Goal: Navigation & Orientation: Find specific page/section

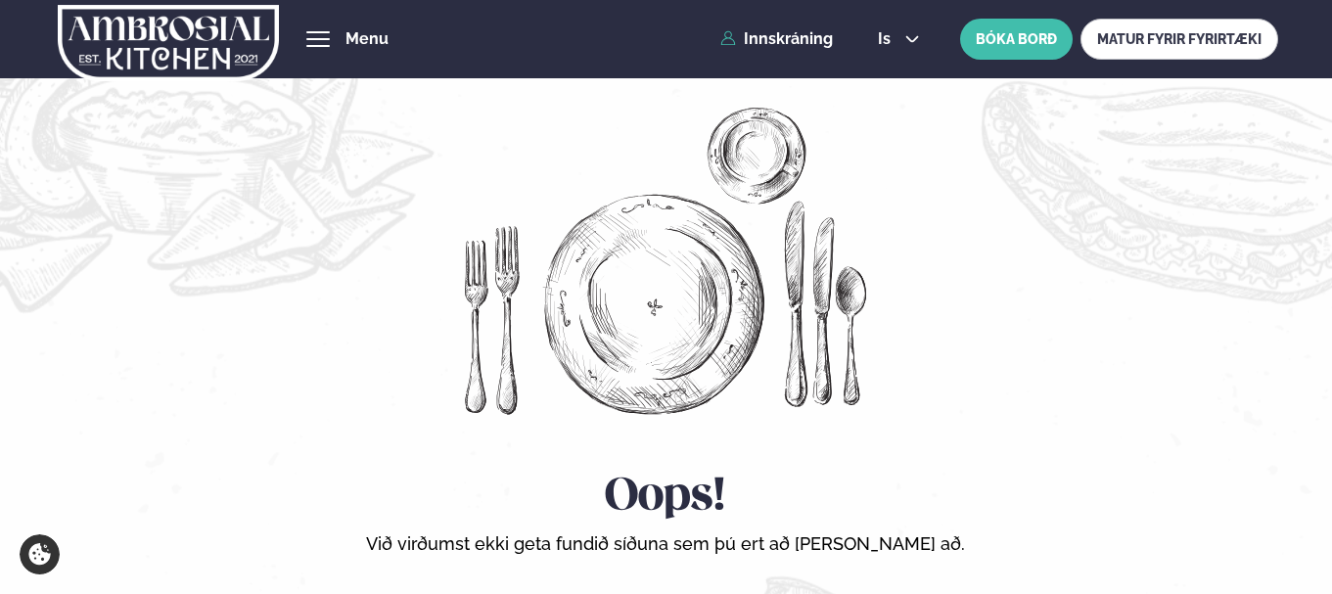
click at [198, 52] on img at bounding box center [168, 43] width 220 height 80
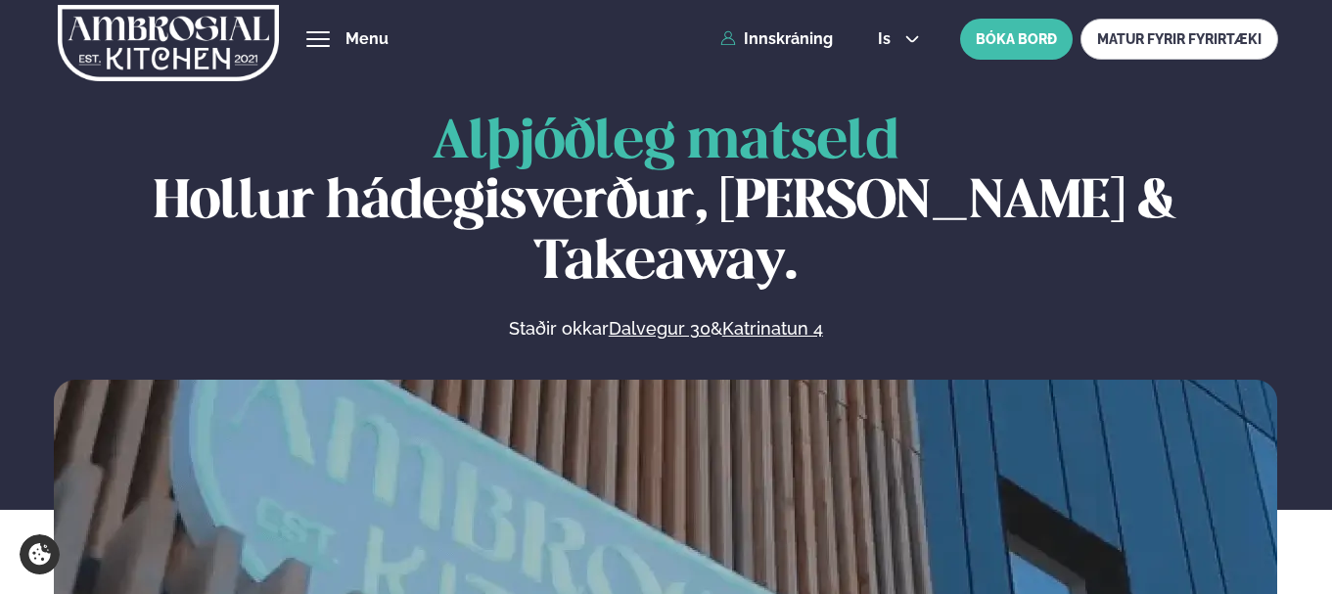
click at [314, 36] on span "hamburger" at bounding box center [318, 39] width 18 height 18
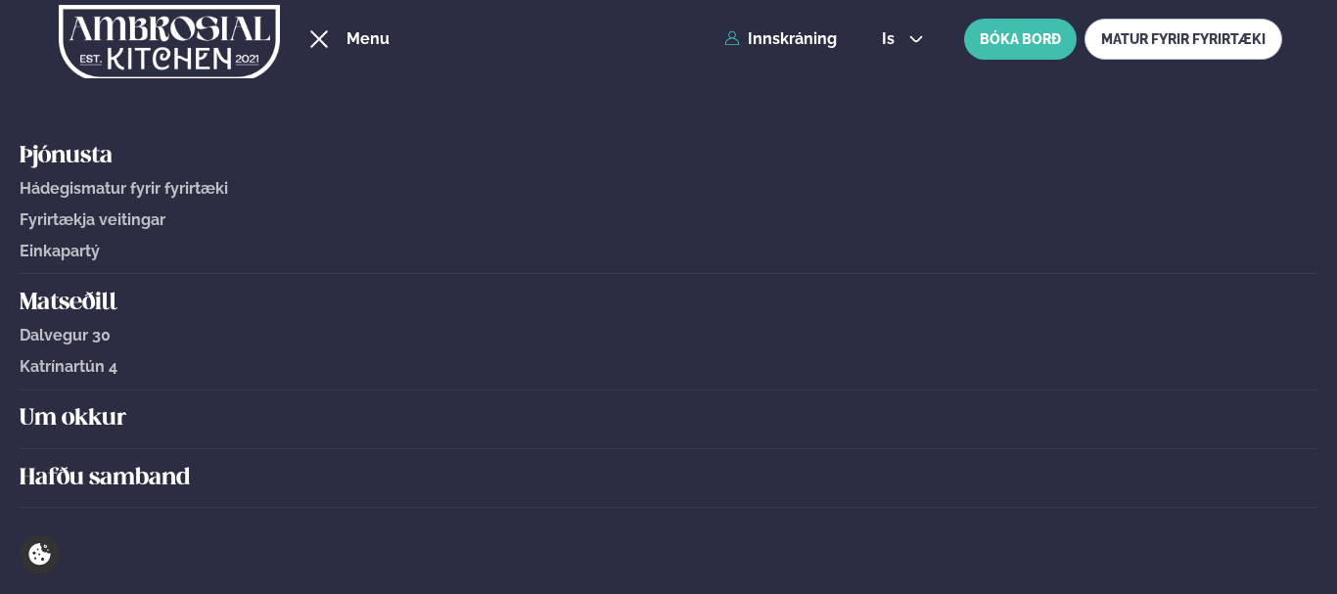
click at [98, 253] on span "Einkapartý" at bounding box center [60, 251] width 80 height 19
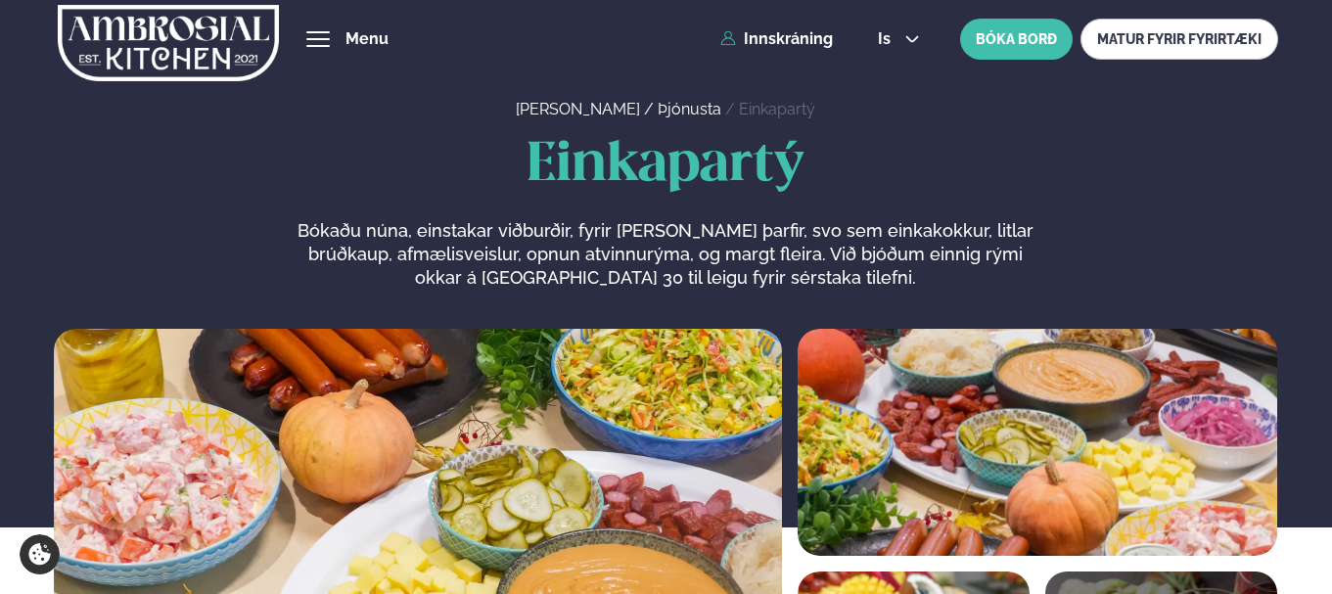
click at [315, 40] on span "hamburger" at bounding box center [318, 39] width 18 height 18
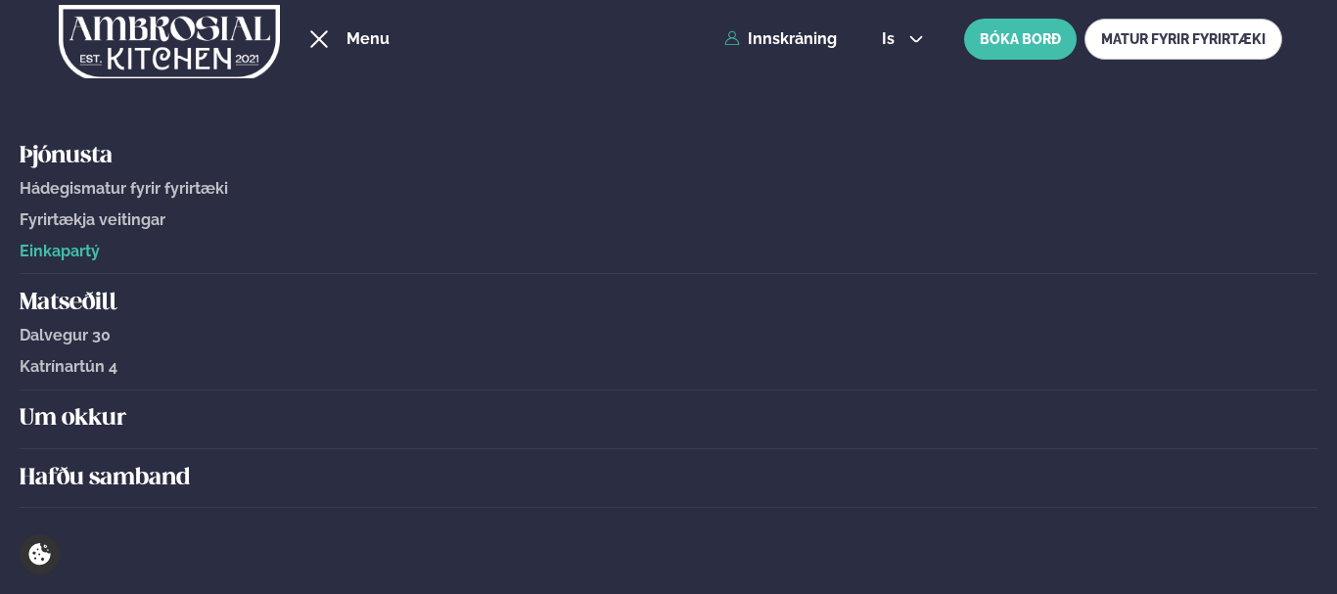
click at [78, 339] on span "Dalvegur 30" at bounding box center [65, 335] width 91 height 19
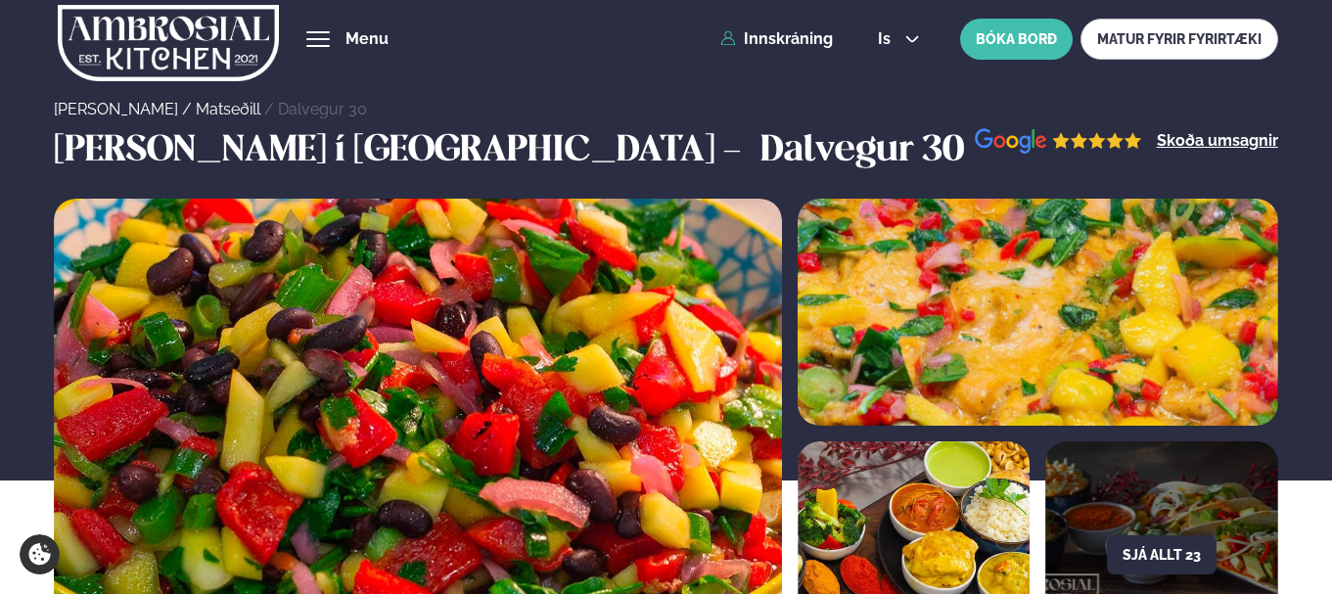
click at [312, 37] on div "hamburger" at bounding box center [317, 39] width 23 height 16
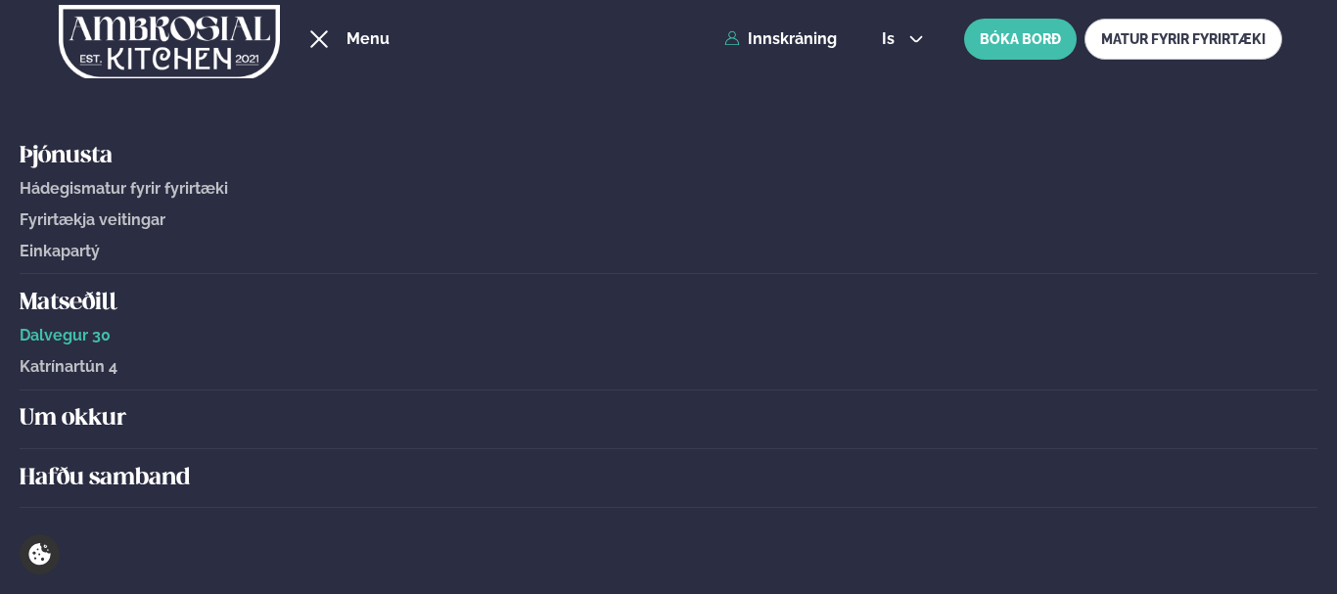
click at [65, 185] on span "Hádegismatur fyrir fyrirtæki" at bounding box center [124, 188] width 208 height 19
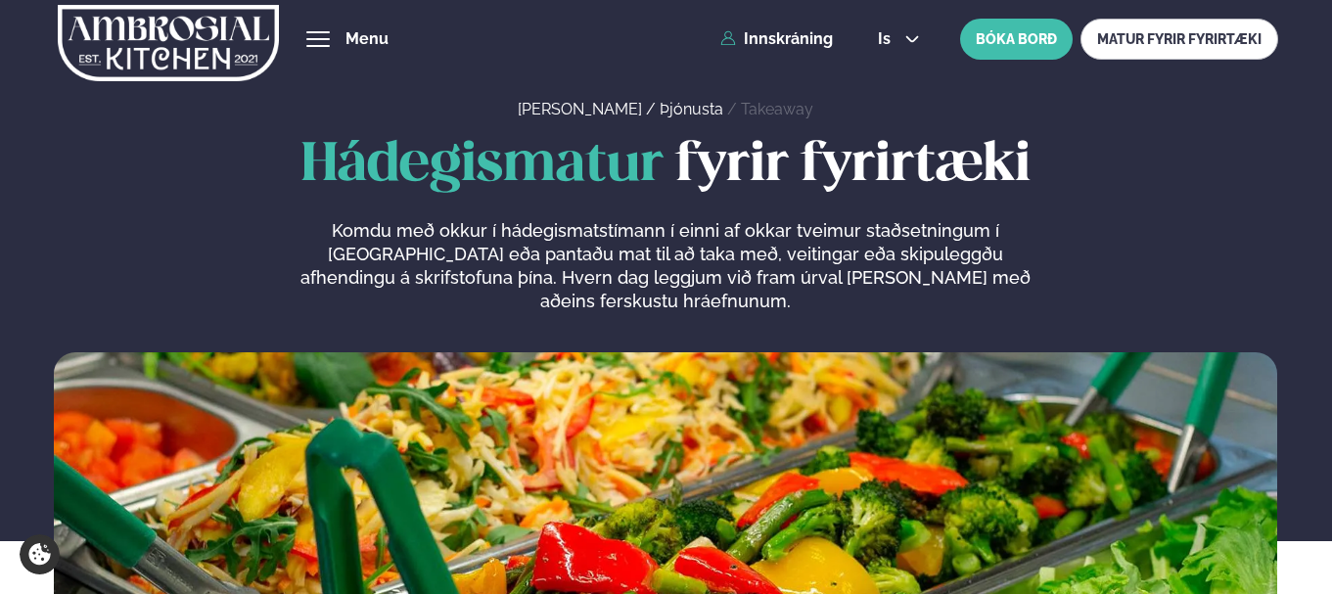
click at [310, 45] on span "hamburger" at bounding box center [318, 39] width 18 height 18
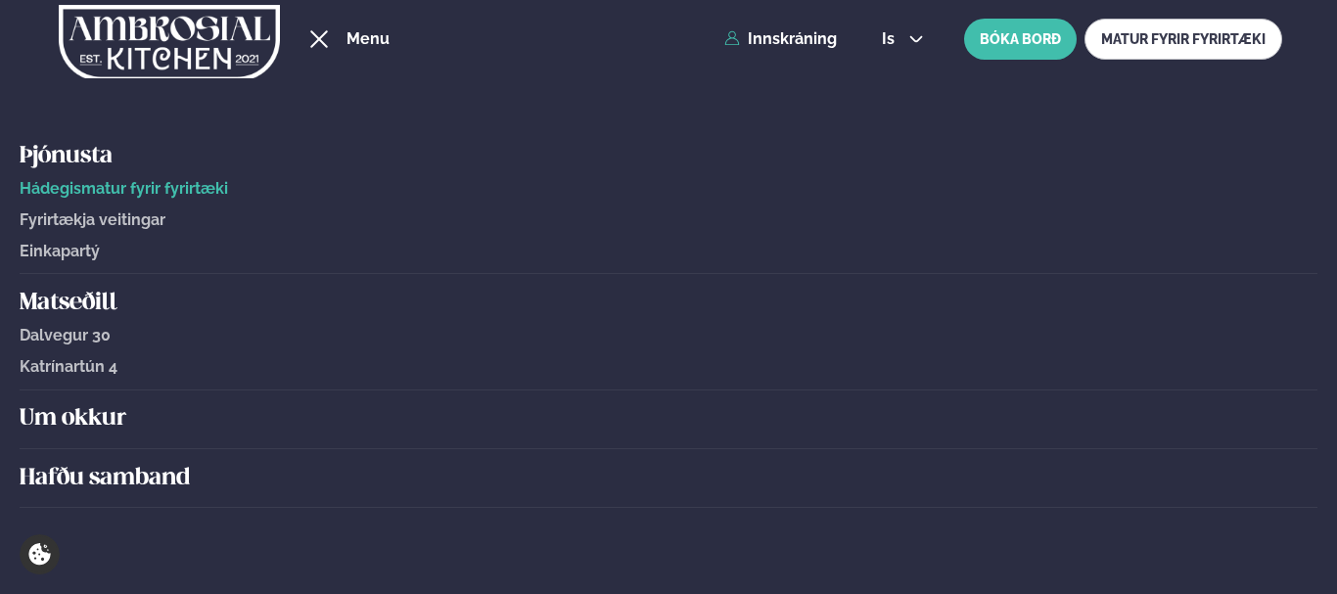
click at [99, 225] on span "Fyrirtækja veitingar" at bounding box center [93, 219] width 146 height 19
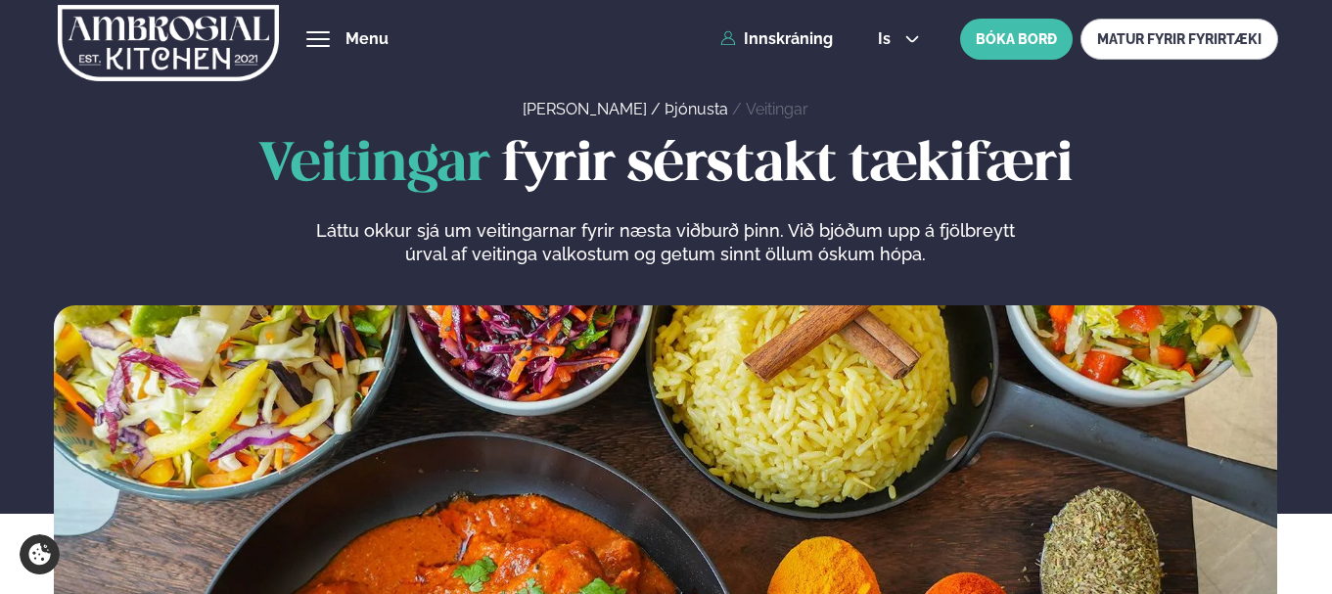
click at [323, 45] on span "hamburger" at bounding box center [318, 39] width 18 height 18
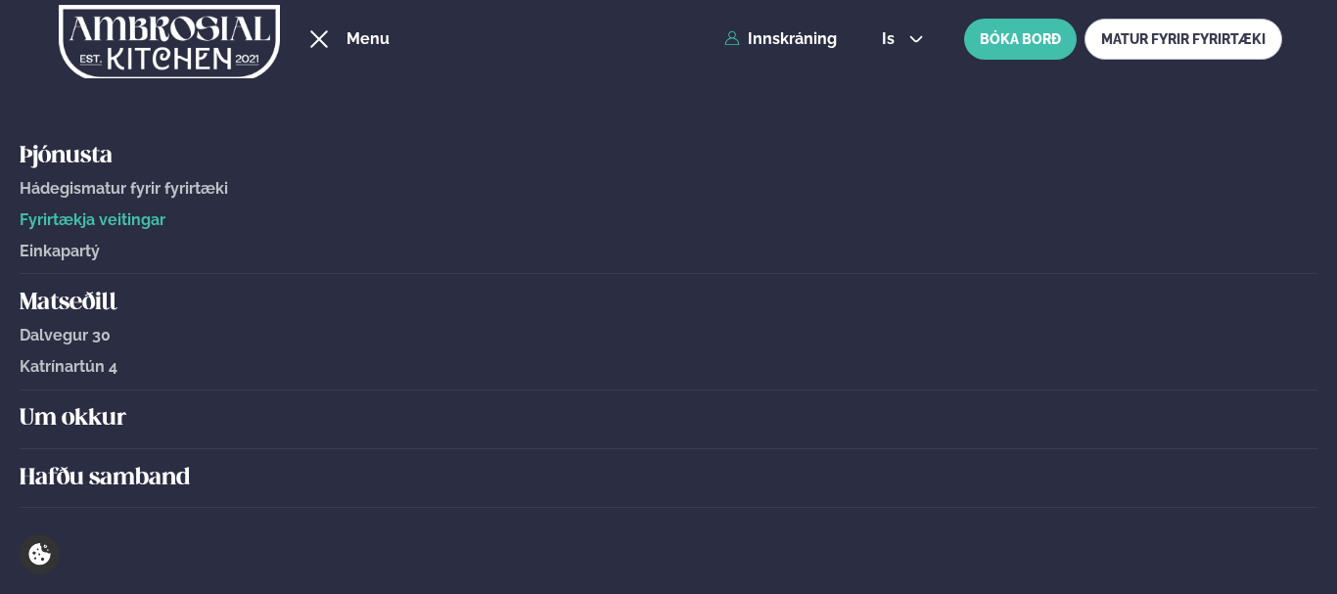
click at [89, 161] on h5 "Þjónusta" at bounding box center [668, 156] width 1297 height 31
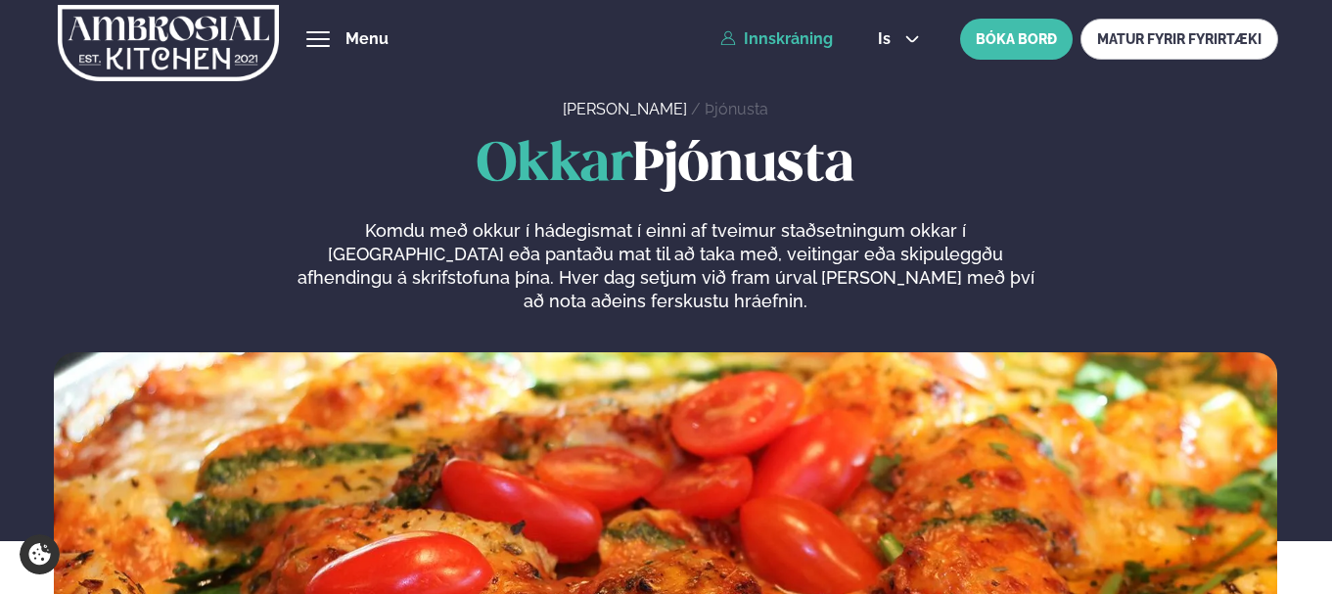
click at [781, 42] on link "Innskráning" at bounding box center [776, 39] width 113 height 18
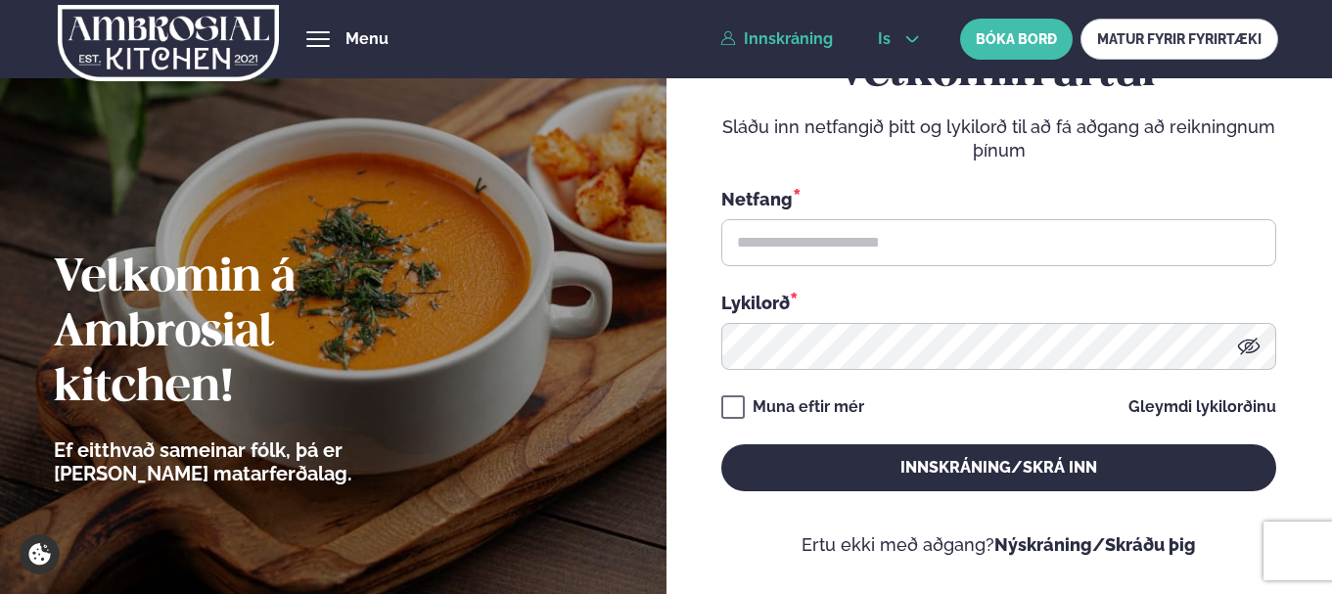
click at [898, 44] on button "is" at bounding box center [898, 39] width 73 height 16
click at [901, 74] on link "en" at bounding box center [898, 74] width 73 height 39
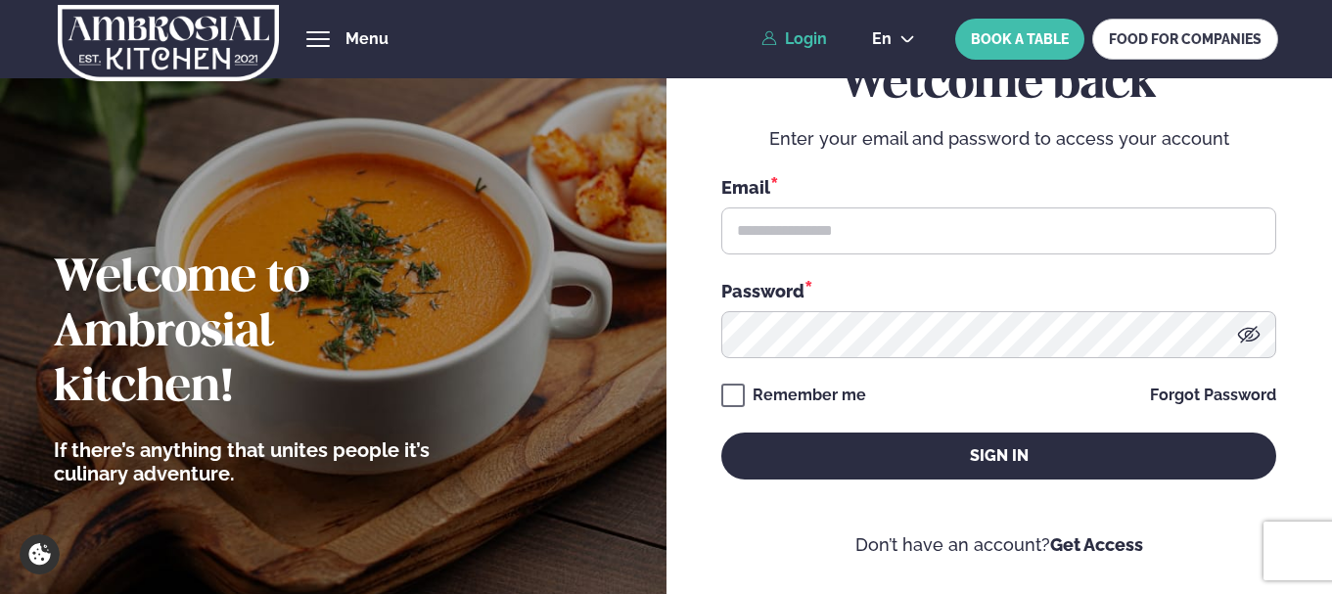
click at [330, 36] on div "hamburger" at bounding box center [317, 39] width 23 height 16
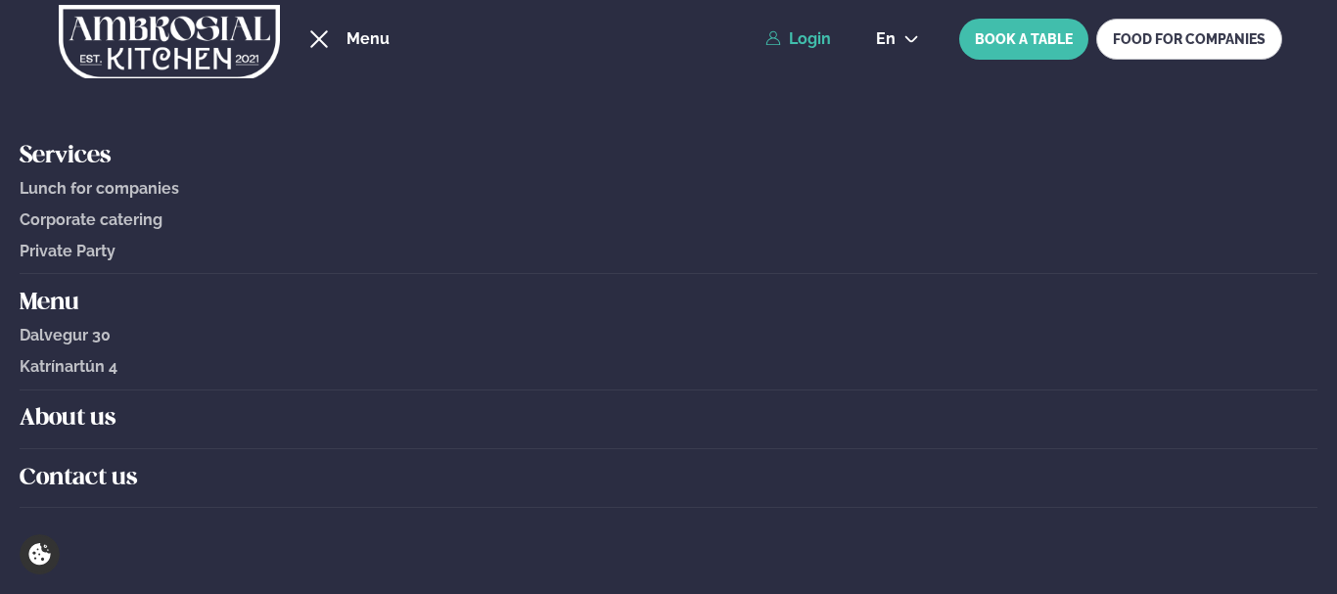
click at [57, 431] on h5 "About us" at bounding box center [668, 418] width 1297 height 31
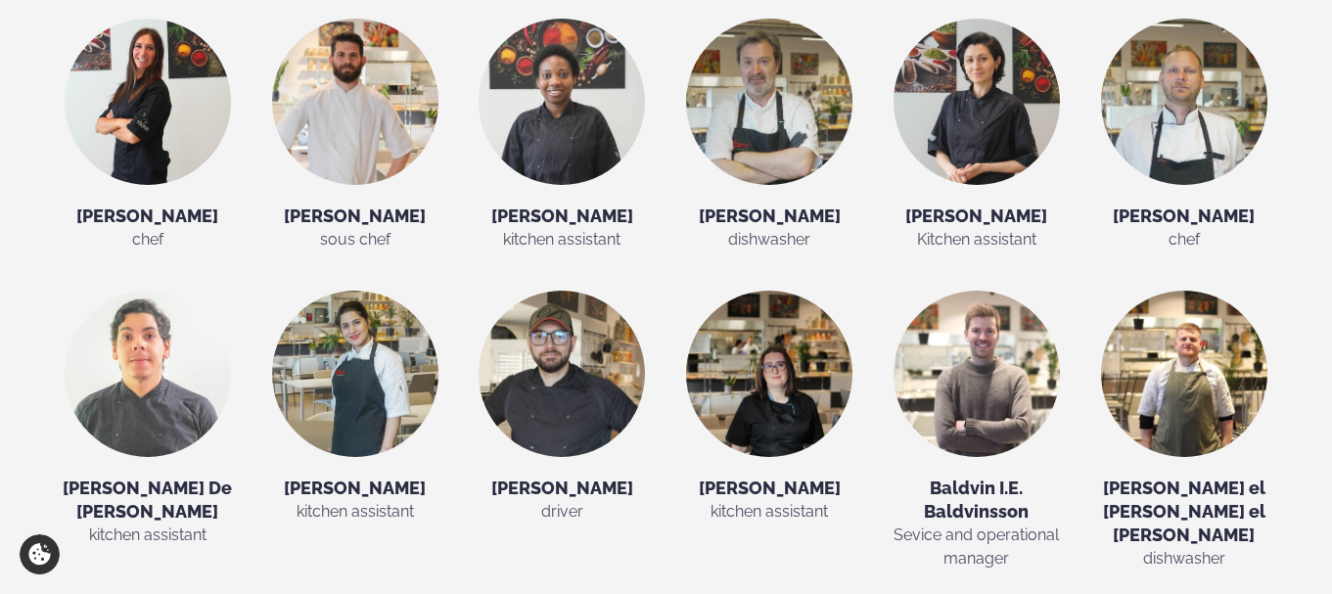
scroll to position [3634, 0]
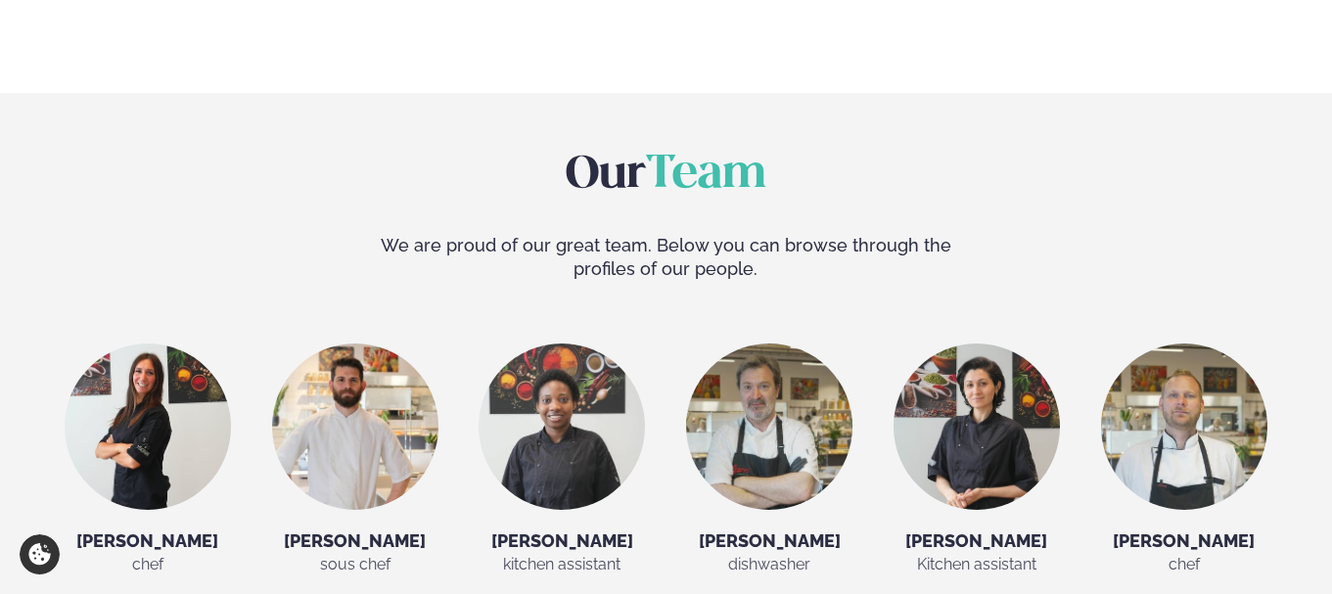
scroll to position [3307, 0]
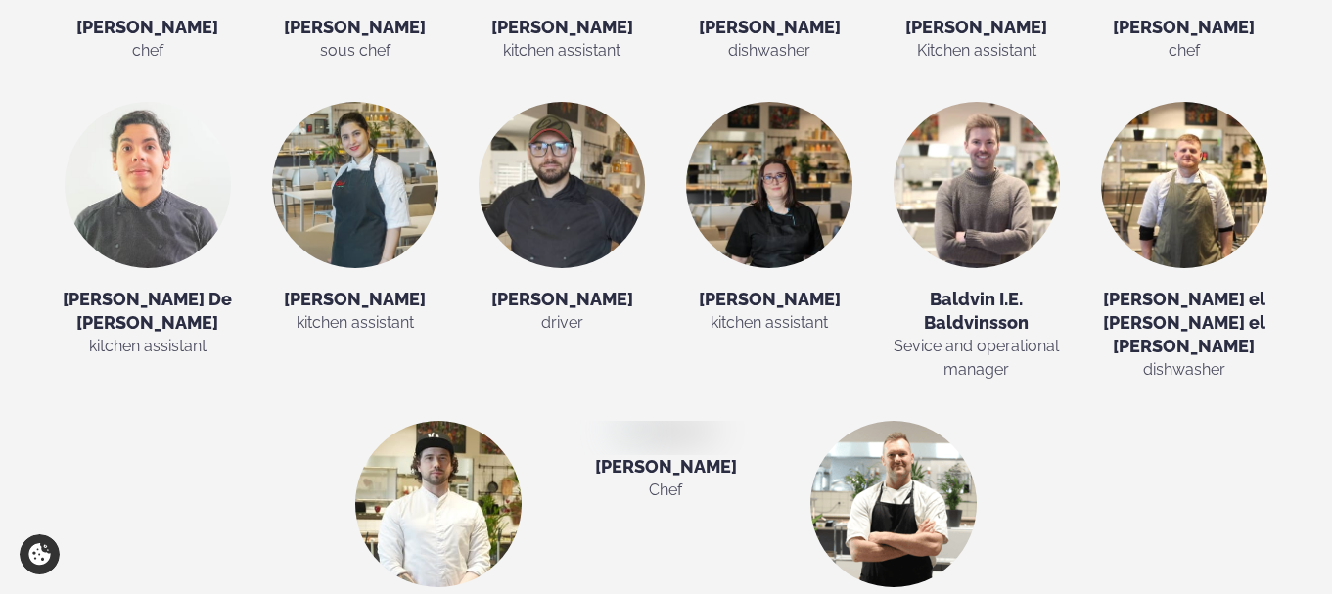
scroll to position [3846, 0]
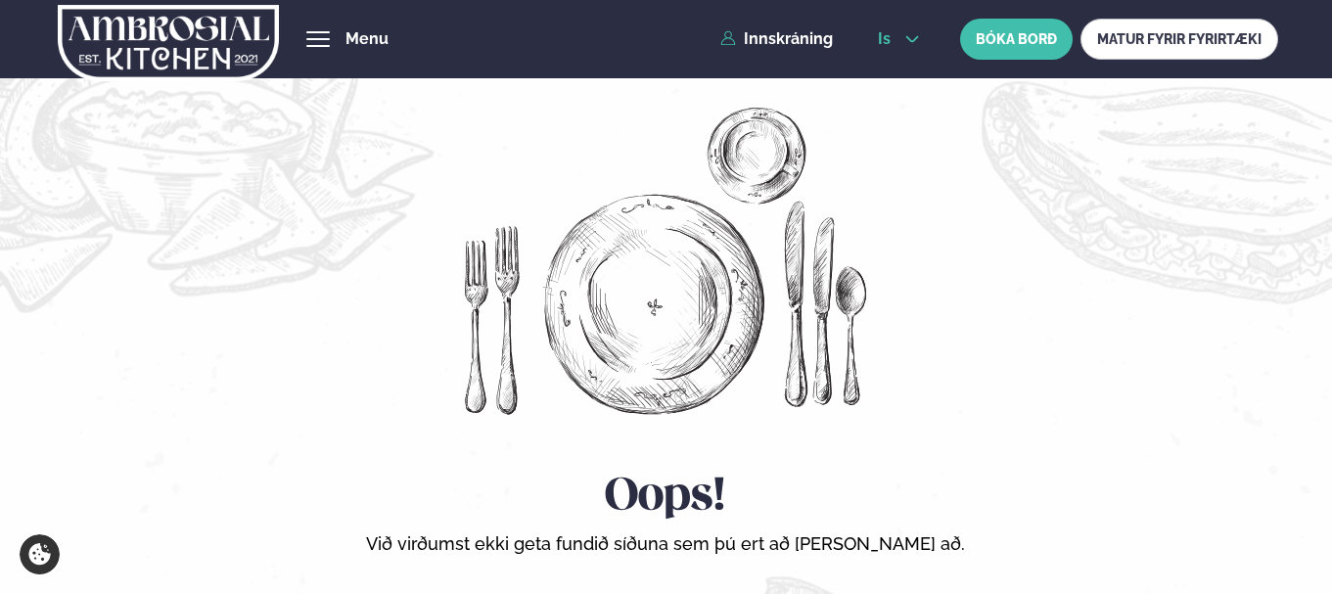
click at [904, 36] on icon at bounding box center [912, 39] width 16 height 16
click at [881, 68] on link "en" at bounding box center [898, 74] width 73 height 39
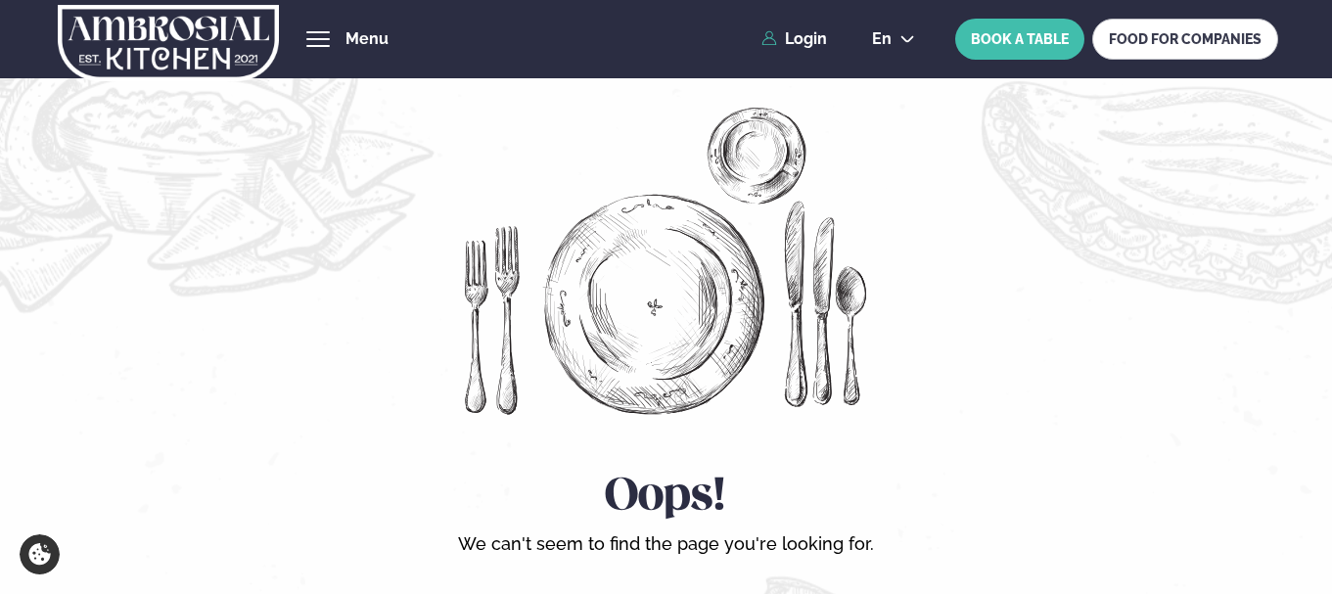
click at [321, 39] on span "hamburger" at bounding box center [317, 39] width 23 height 2
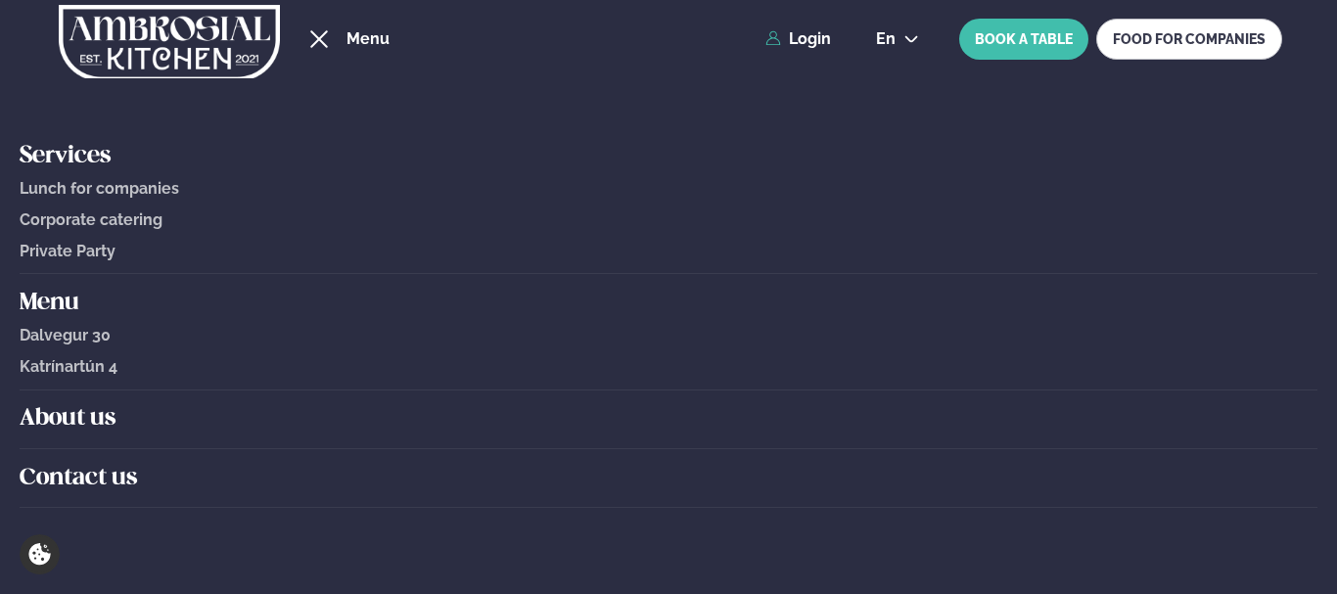
click at [73, 421] on h5 "About us" at bounding box center [668, 418] width 1297 height 31
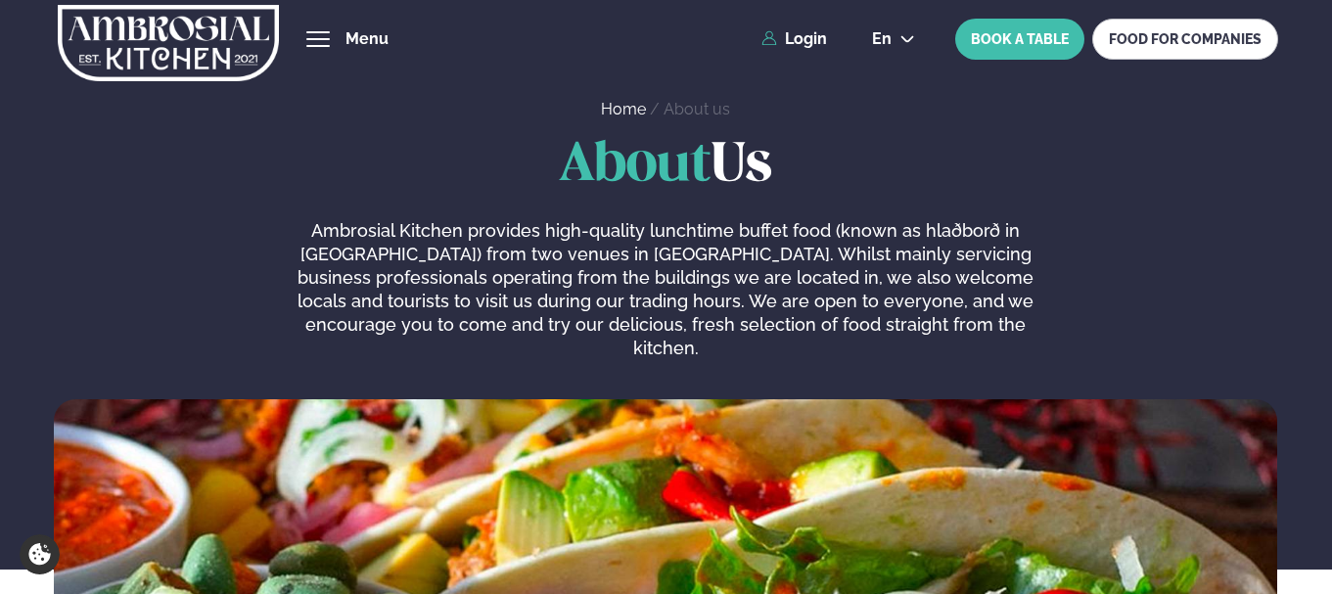
click at [238, 53] on img at bounding box center [168, 43] width 220 height 80
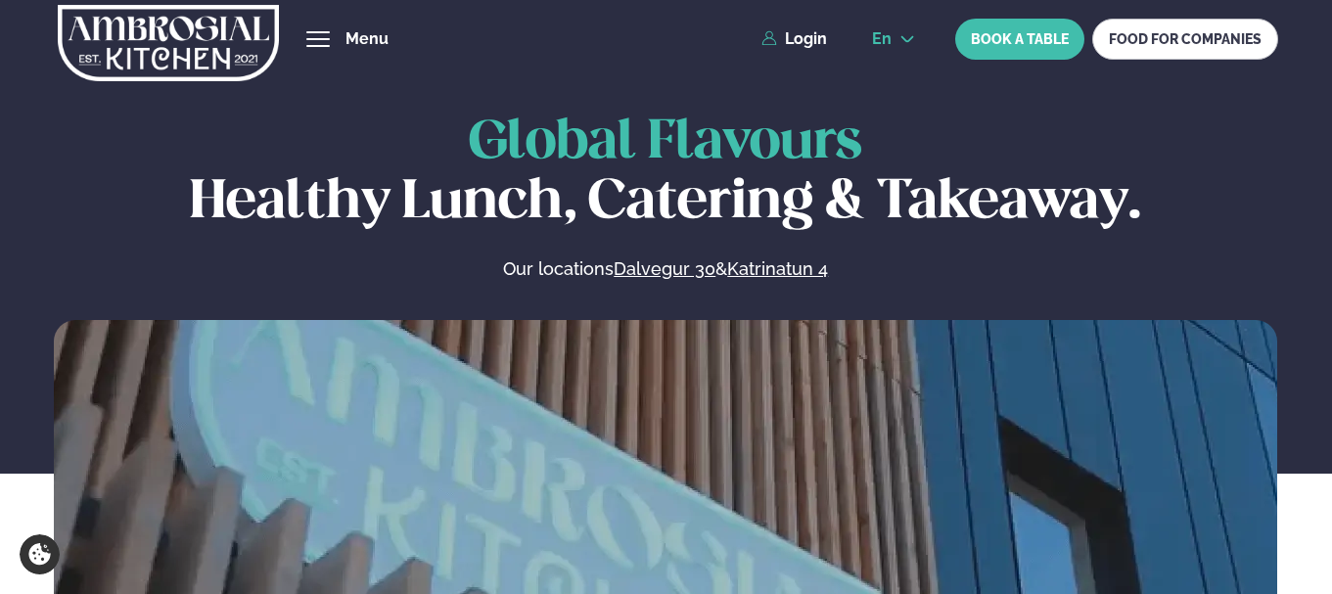
click at [903, 37] on icon at bounding box center [907, 39] width 16 height 16
click at [895, 109] on link "is" at bounding box center [893, 113] width 74 height 39
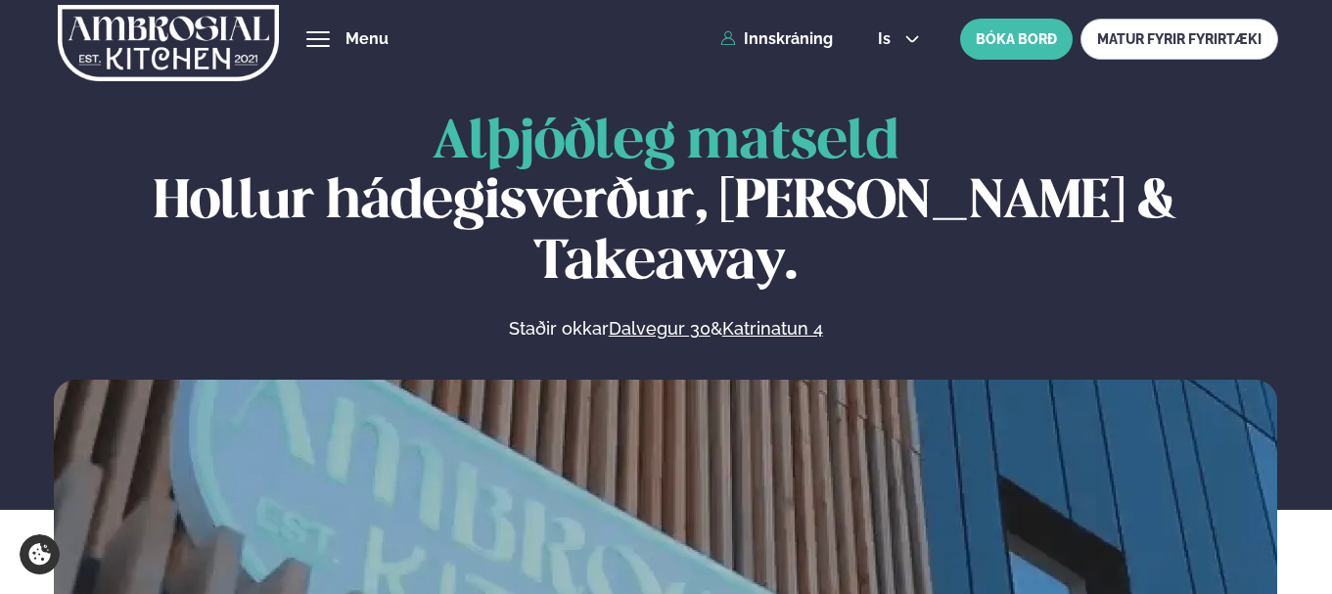
click at [324, 29] on button "hamburger" at bounding box center [317, 38] width 23 height 23
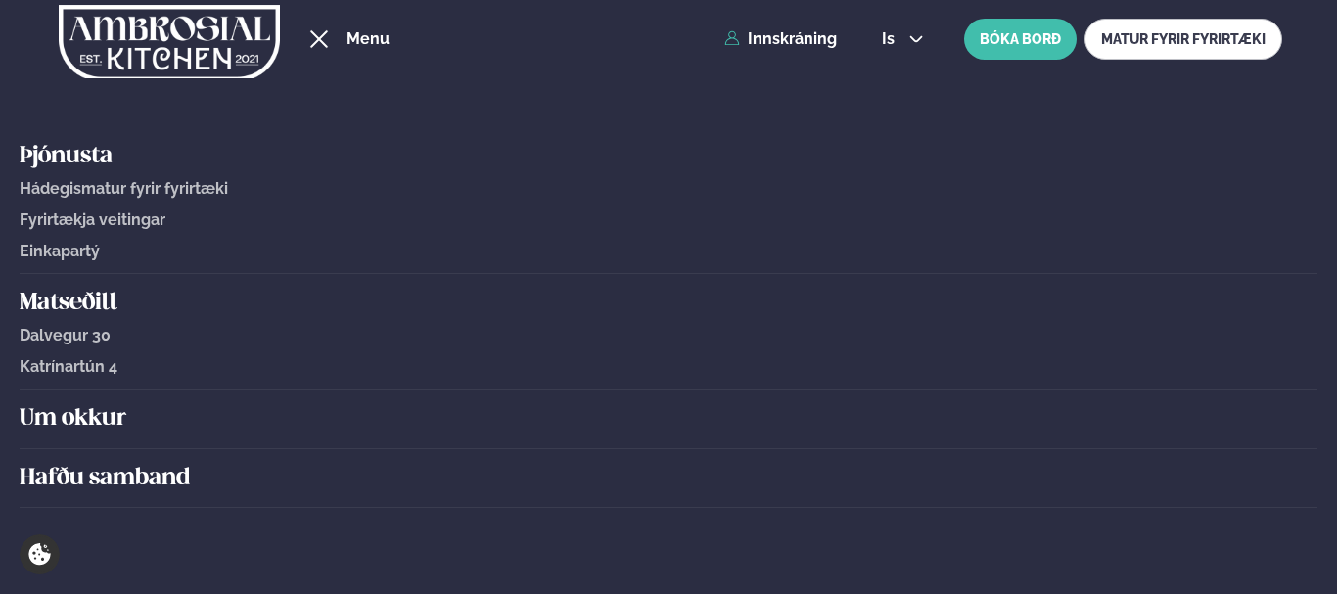
click at [93, 420] on h5 "Um okkur" at bounding box center [668, 418] width 1297 height 31
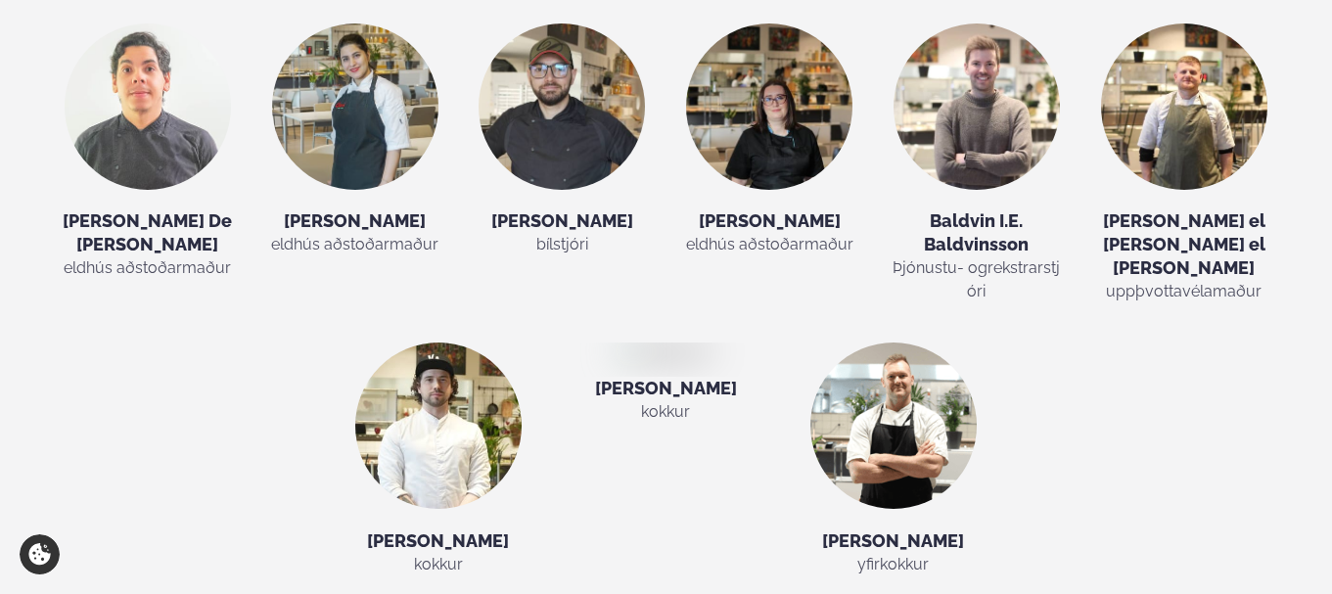
scroll to position [3816, 0]
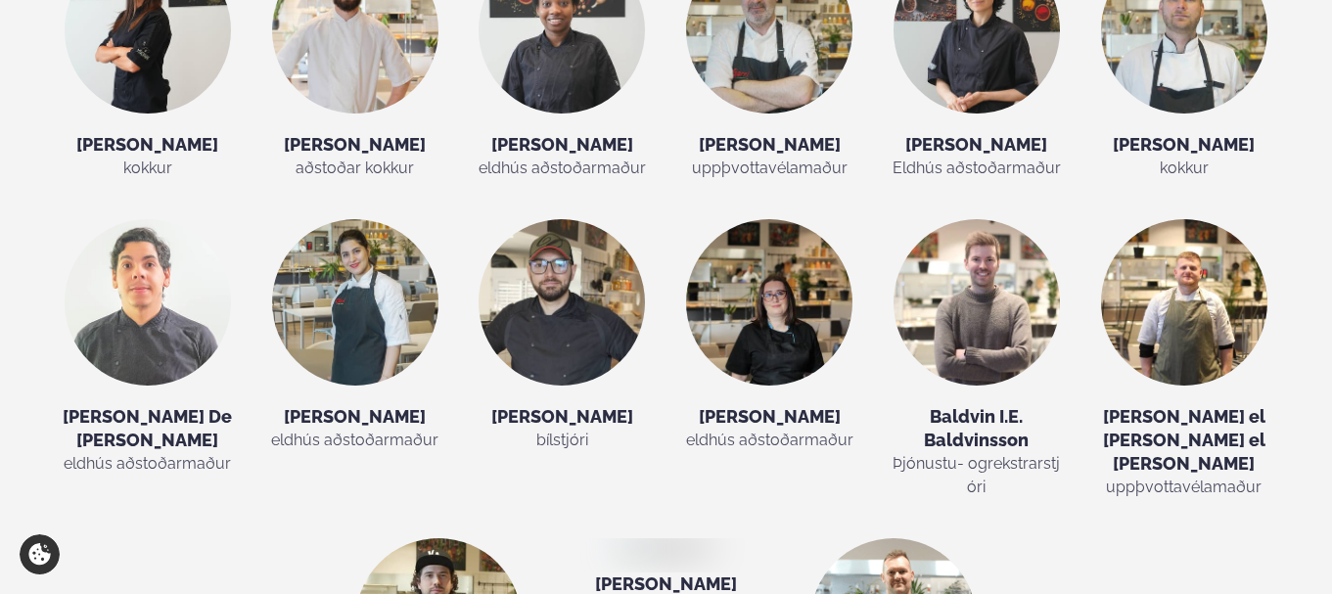
click at [698, 572] on h5 "Polina Ivanova" at bounding box center [665, 583] width 192 height 23
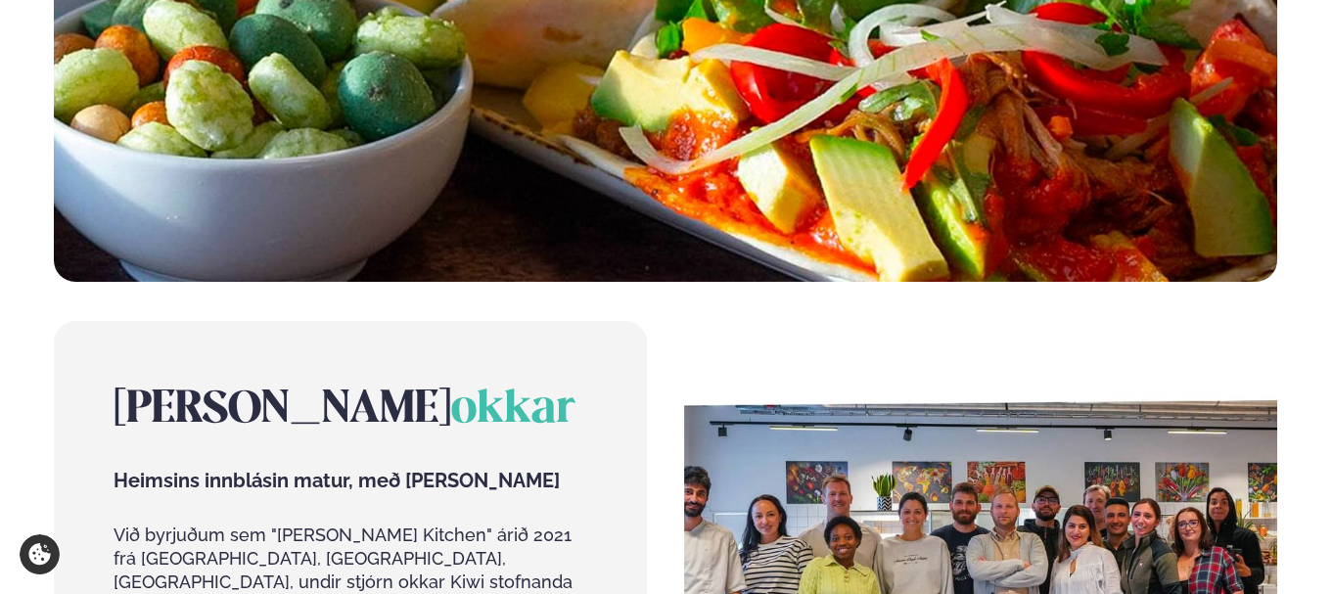
scroll to position [0, 0]
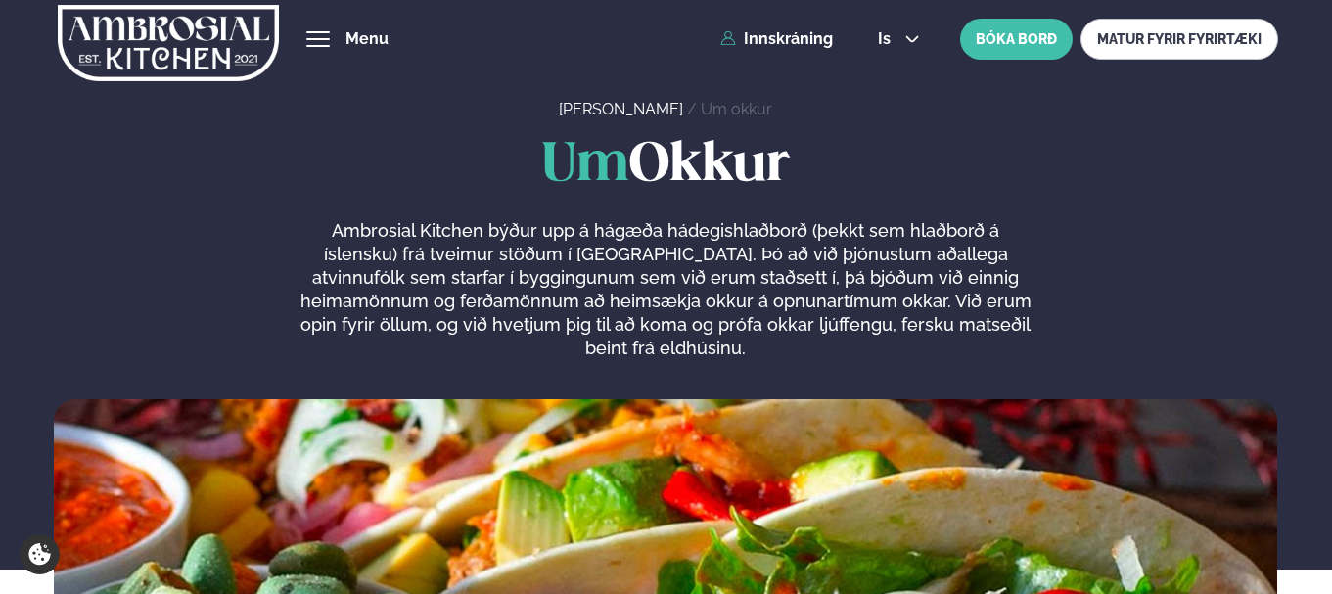
click at [252, 54] on img at bounding box center [168, 43] width 220 height 80
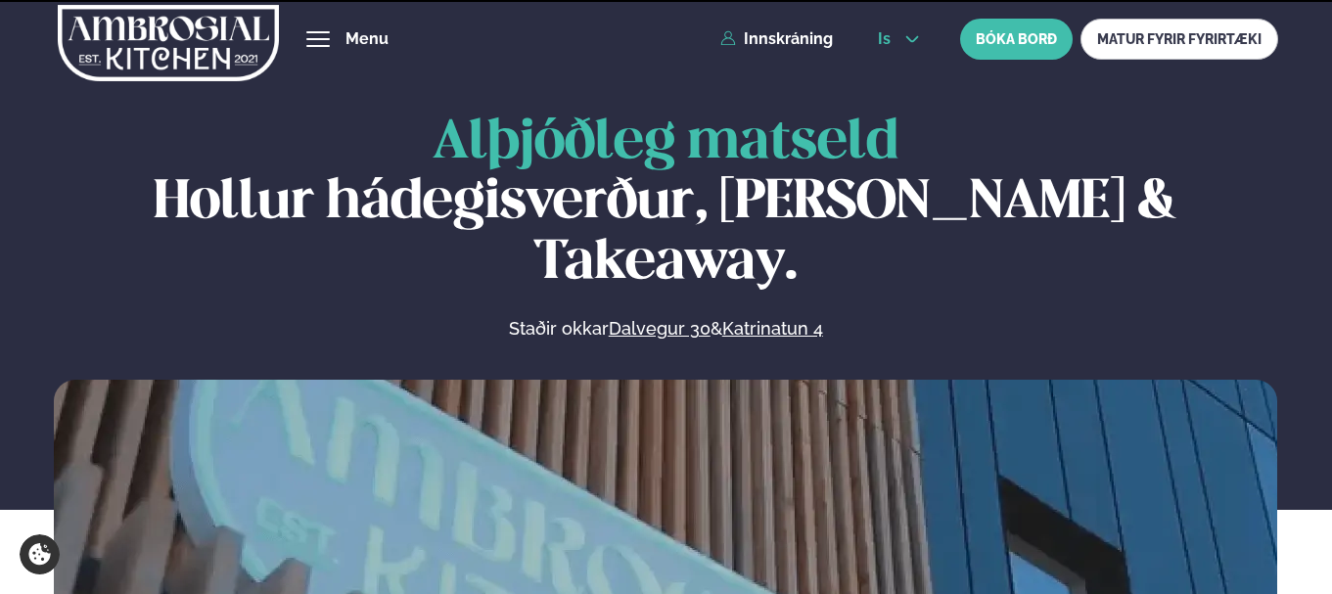
click at [901, 34] on button "is" at bounding box center [898, 39] width 73 height 16
click at [897, 75] on link "en" at bounding box center [898, 74] width 73 height 39
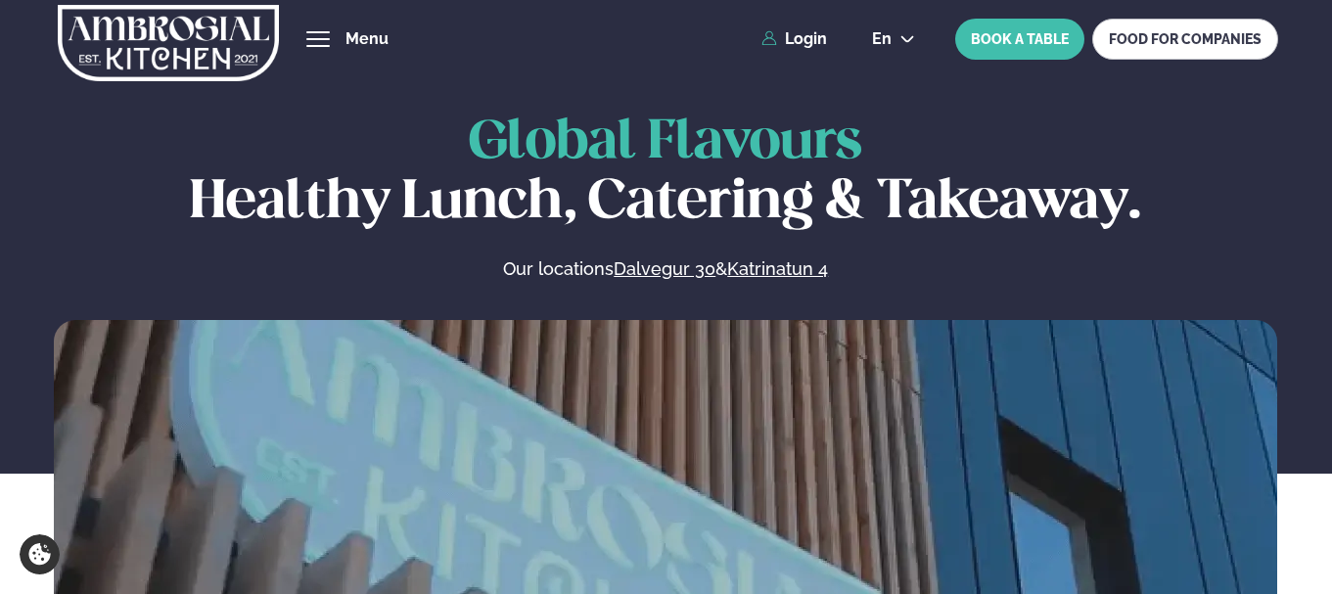
click at [322, 36] on span "hamburger" at bounding box center [318, 39] width 18 height 18
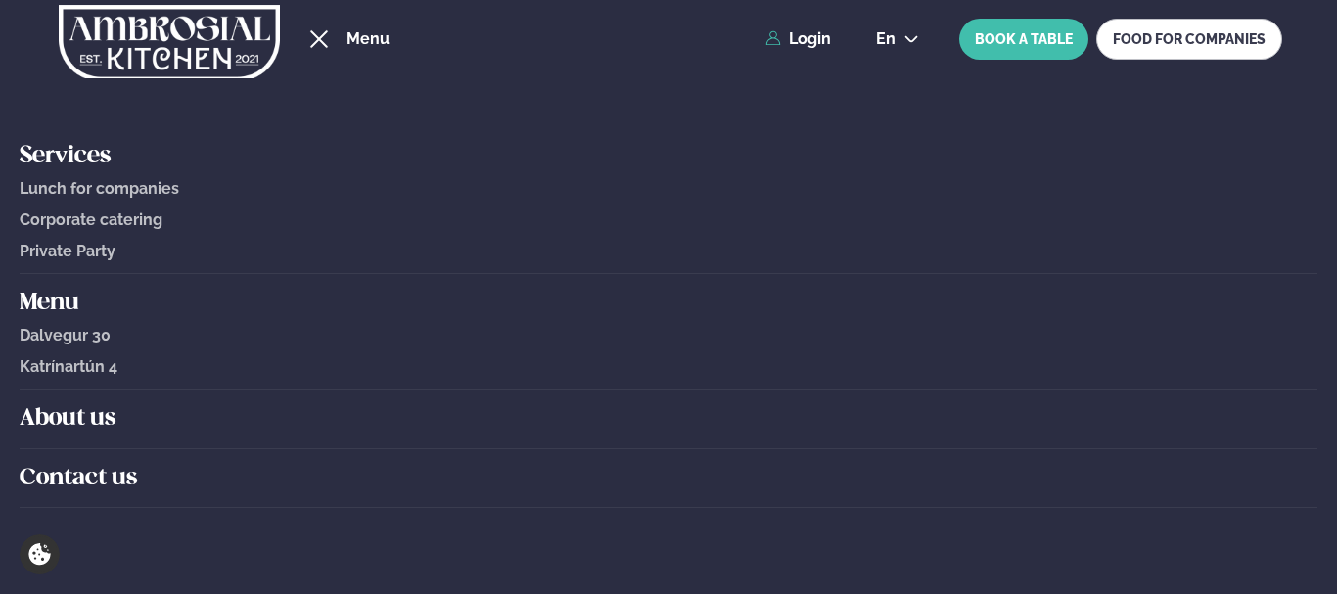
click at [108, 424] on h5 "About us" at bounding box center [668, 418] width 1297 height 31
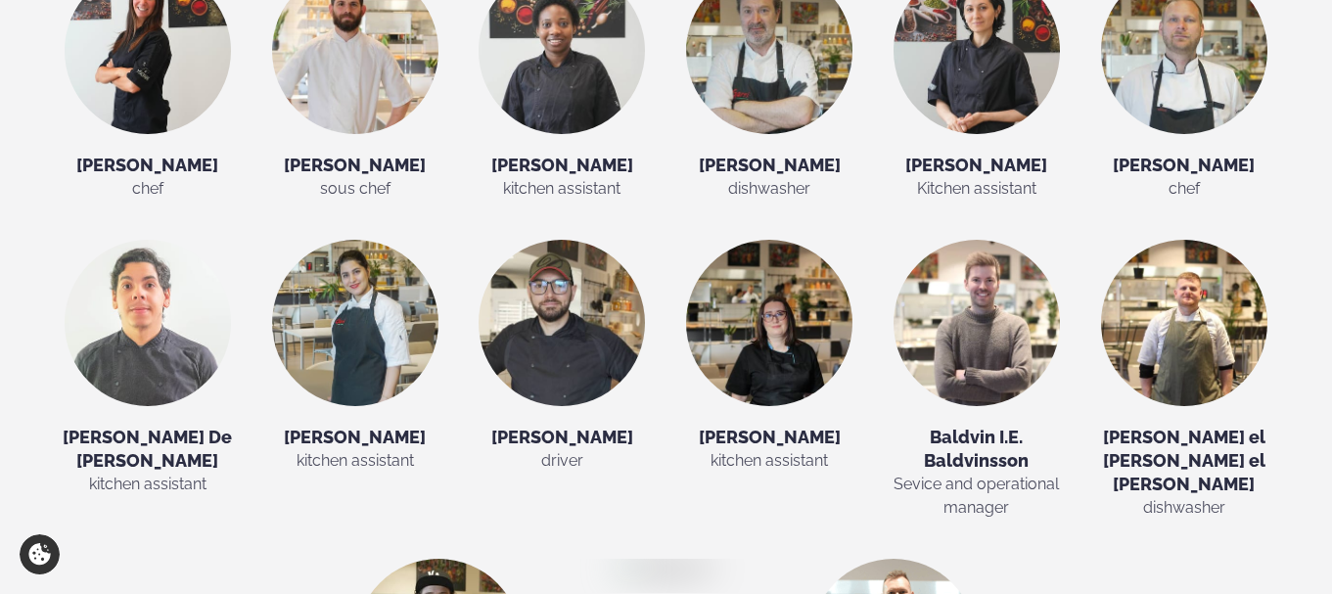
scroll to position [3816, 0]
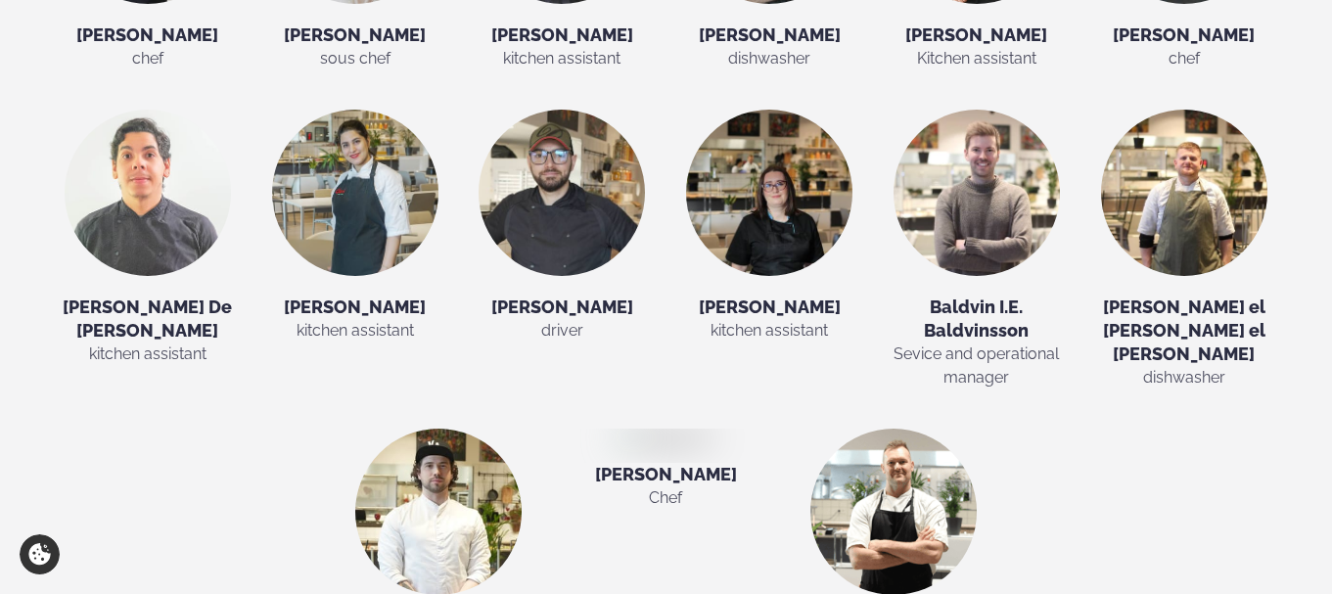
click at [658, 463] on h5 "[PERSON_NAME]" at bounding box center [665, 474] width 192 height 23
drag, startPoint x: 713, startPoint y: 263, endPoint x: 580, endPoint y: 183, distance: 155.4
click at [580, 429] on div "Polina ivanova Chef" at bounding box center [666, 545] width 208 height 233
click at [648, 463] on h5 "[PERSON_NAME]" at bounding box center [665, 474] width 192 height 23
drag, startPoint x: 691, startPoint y: 187, endPoint x: 701, endPoint y: 188, distance: 9.8
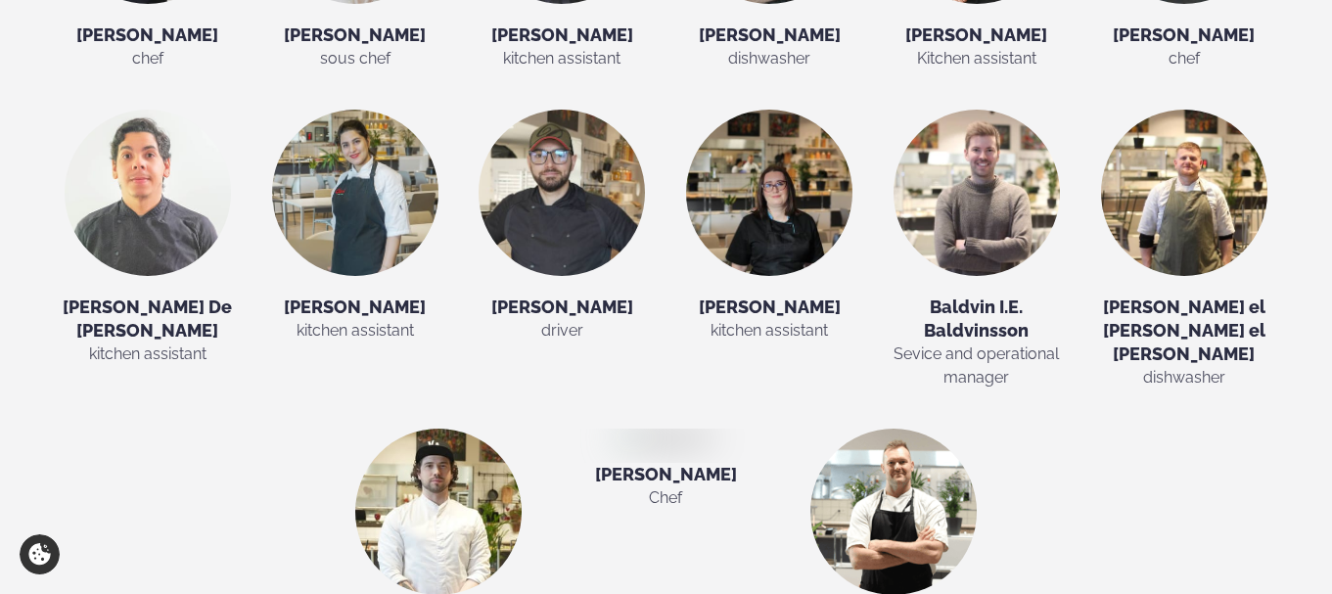
click at [701, 429] on div at bounding box center [665, 445] width 192 height 33
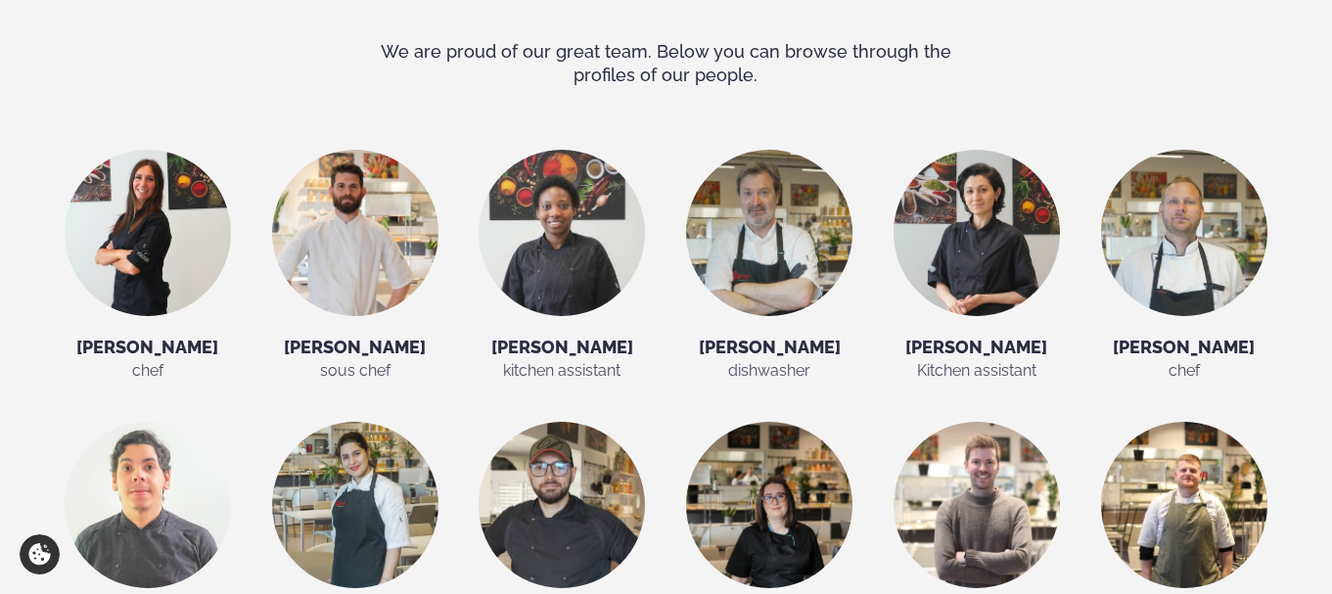
scroll to position [3131, 0]
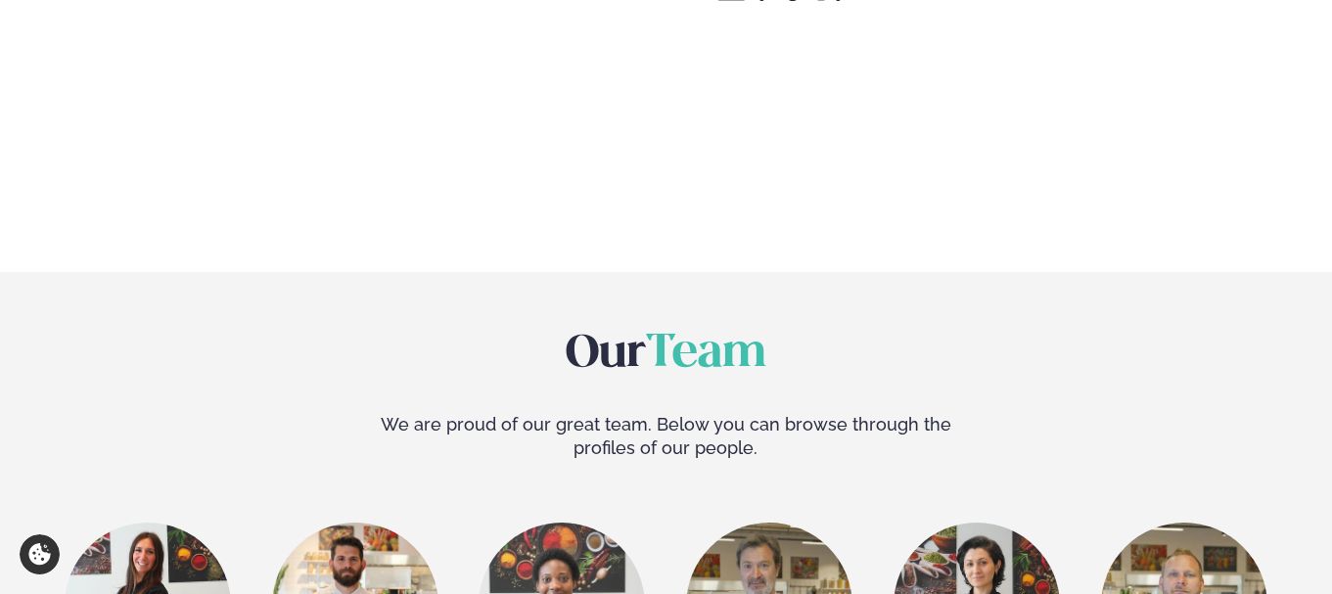
click at [635, 333] on span "Our" at bounding box center [606, 354] width 80 height 43
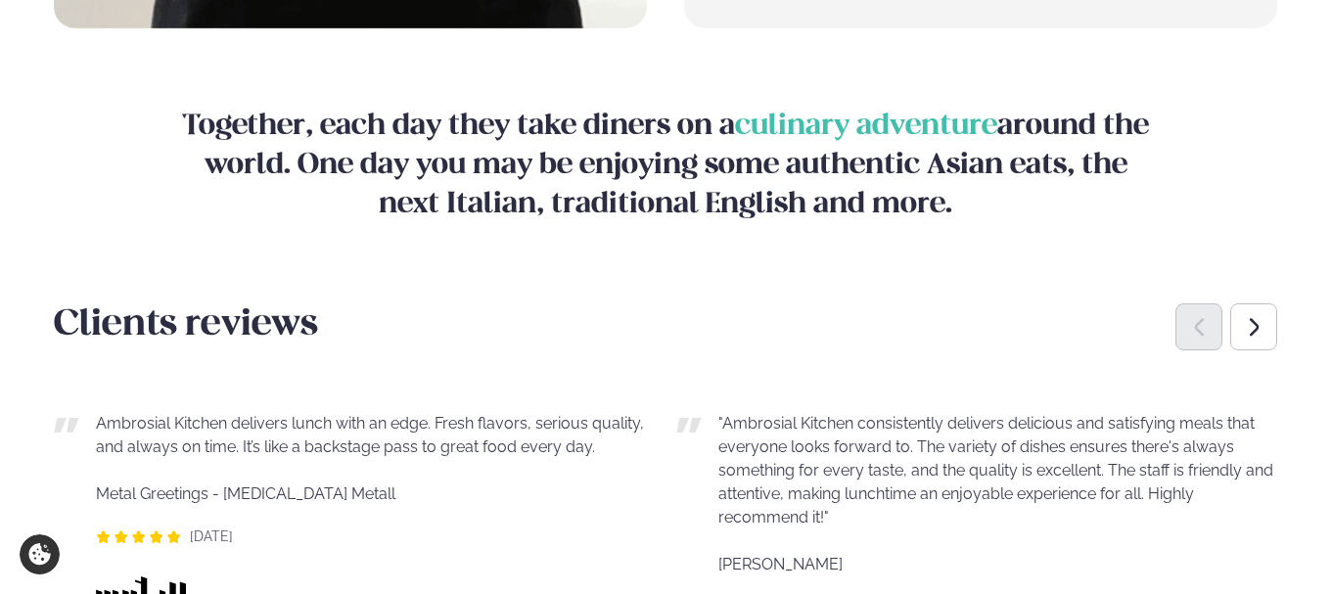
click at [125, 302] on h3 "Clients reviews" at bounding box center [665, 325] width 1223 height 47
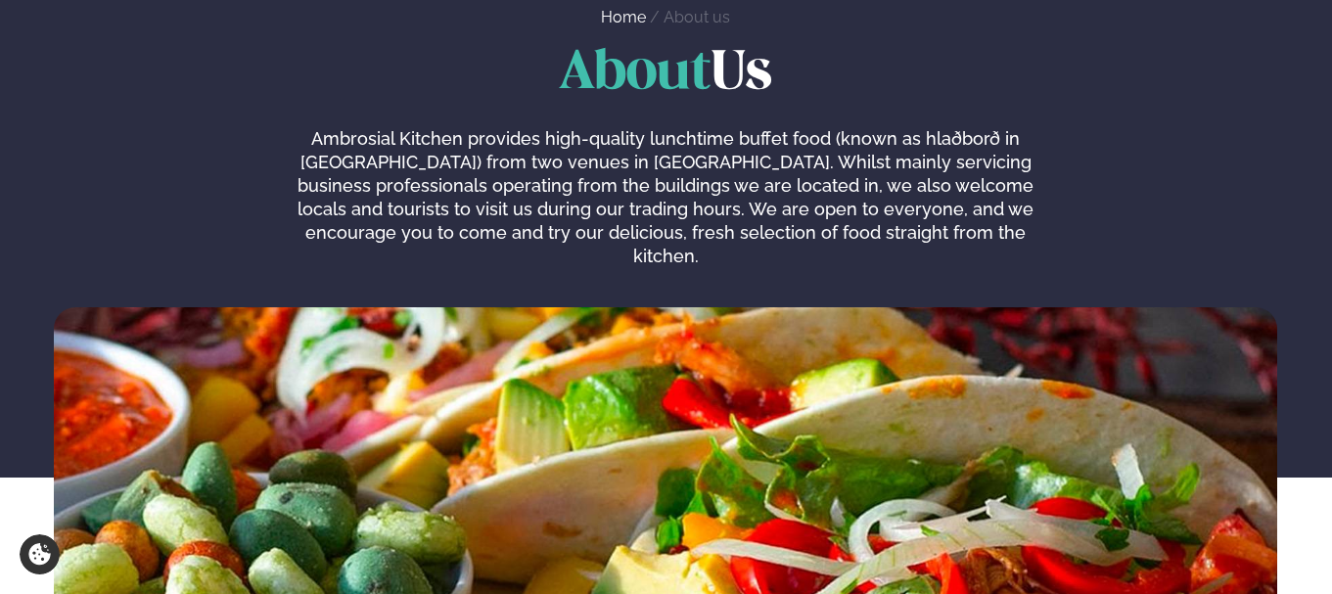
scroll to position [0, 0]
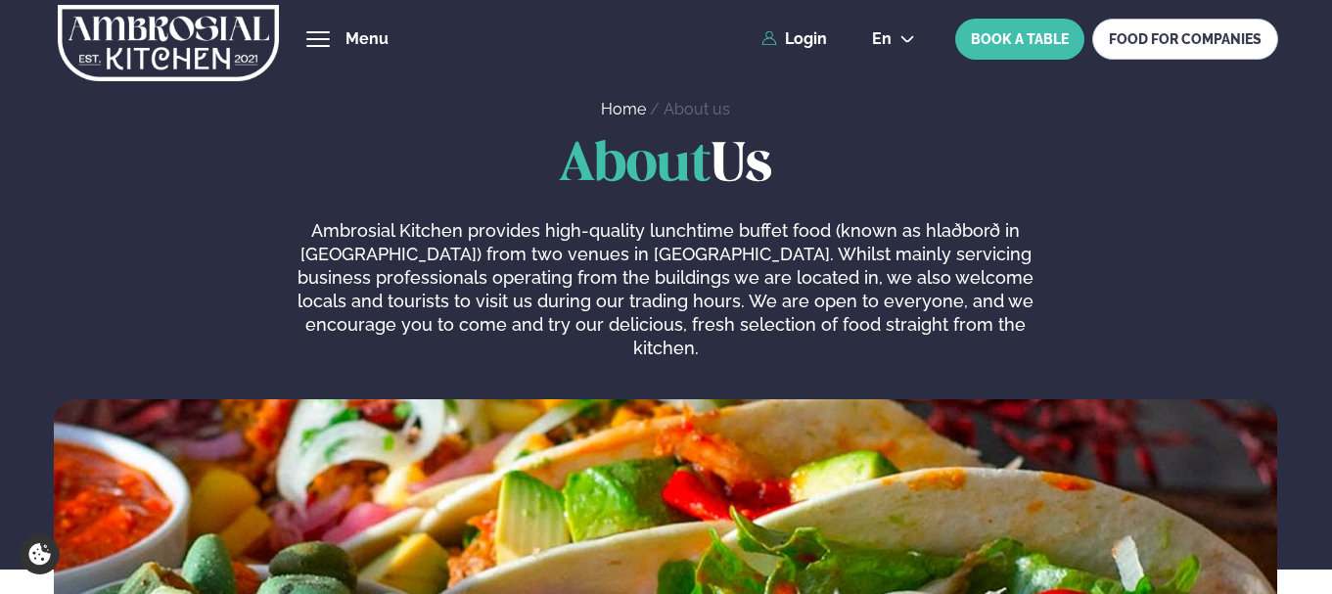
click at [121, 65] on img at bounding box center [168, 43] width 220 height 80
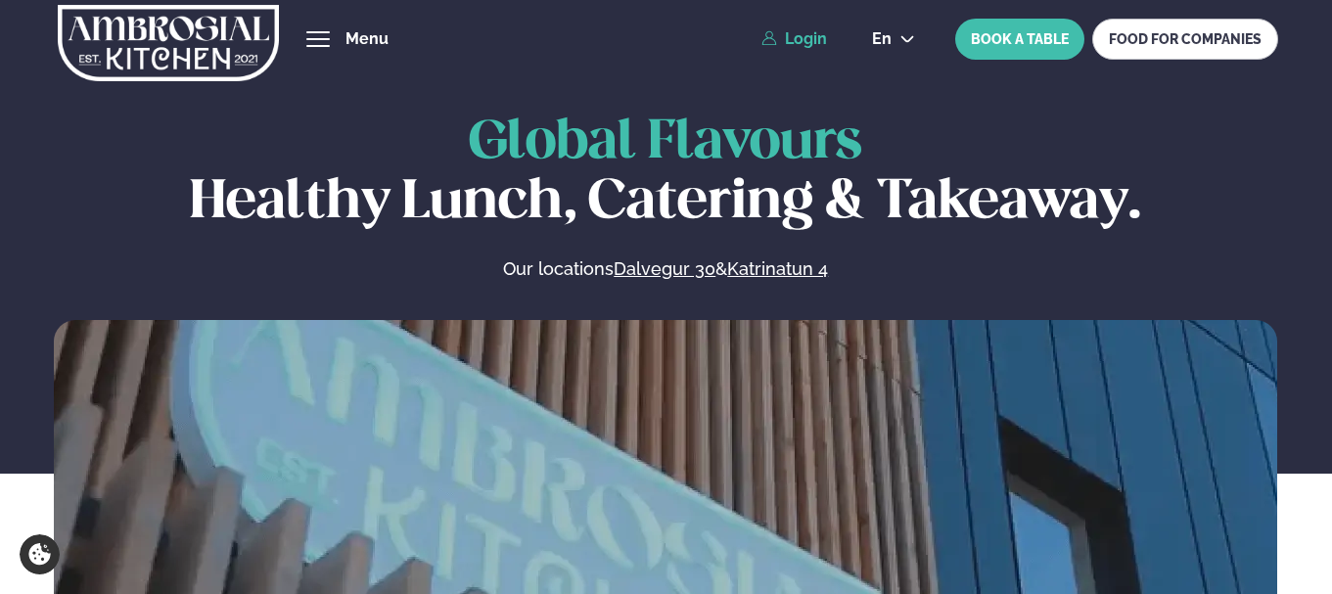
click at [806, 38] on link "Login" at bounding box center [794, 39] width 66 height 18
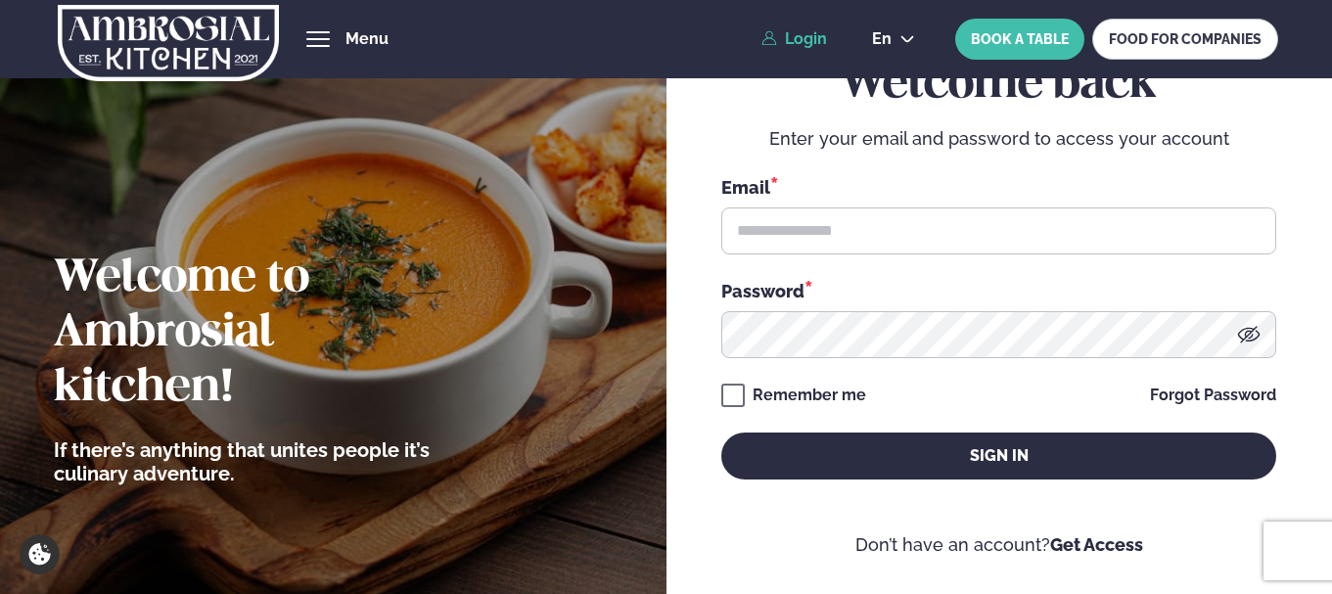
click at [824, 36] on link "Login" at bounding box center [794, 39] width 66 height 18
click at [322, 36] on span "hamburger" at bounding box center [318, 39] width 18 height 18
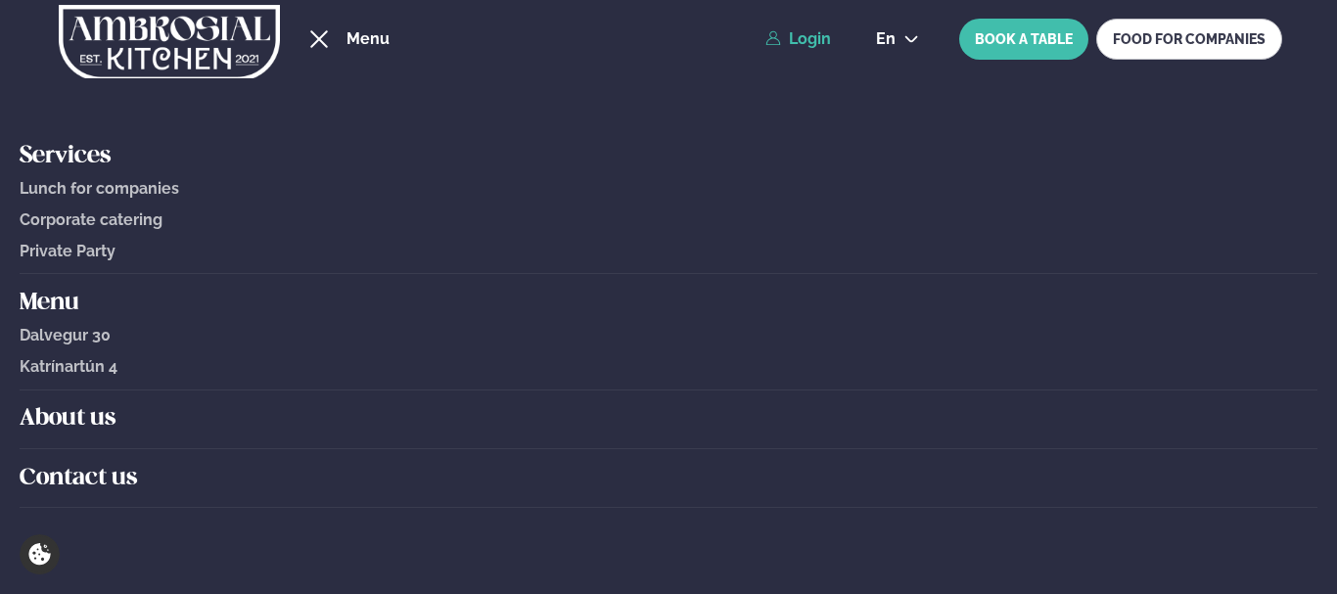
click at [107, 466] on h5 "Contact us" at bounding box center [668, 478] width 1297 height 31
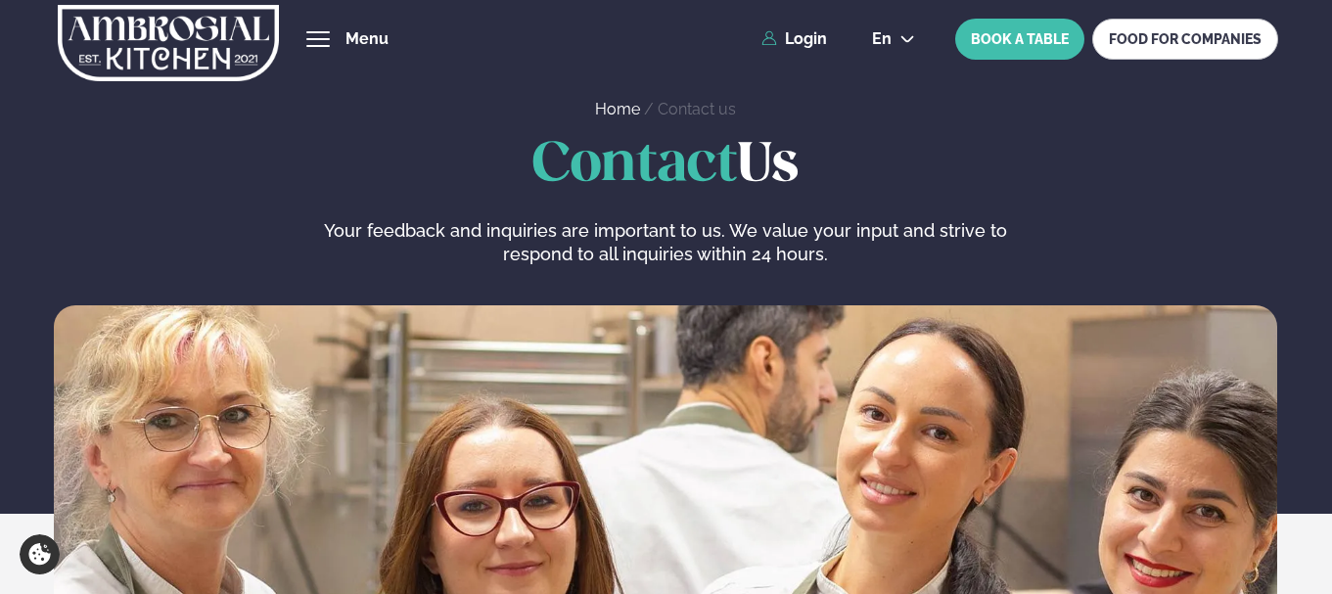
click at [214, 35] on img at bounding box center [168, 43] width 220 height 80
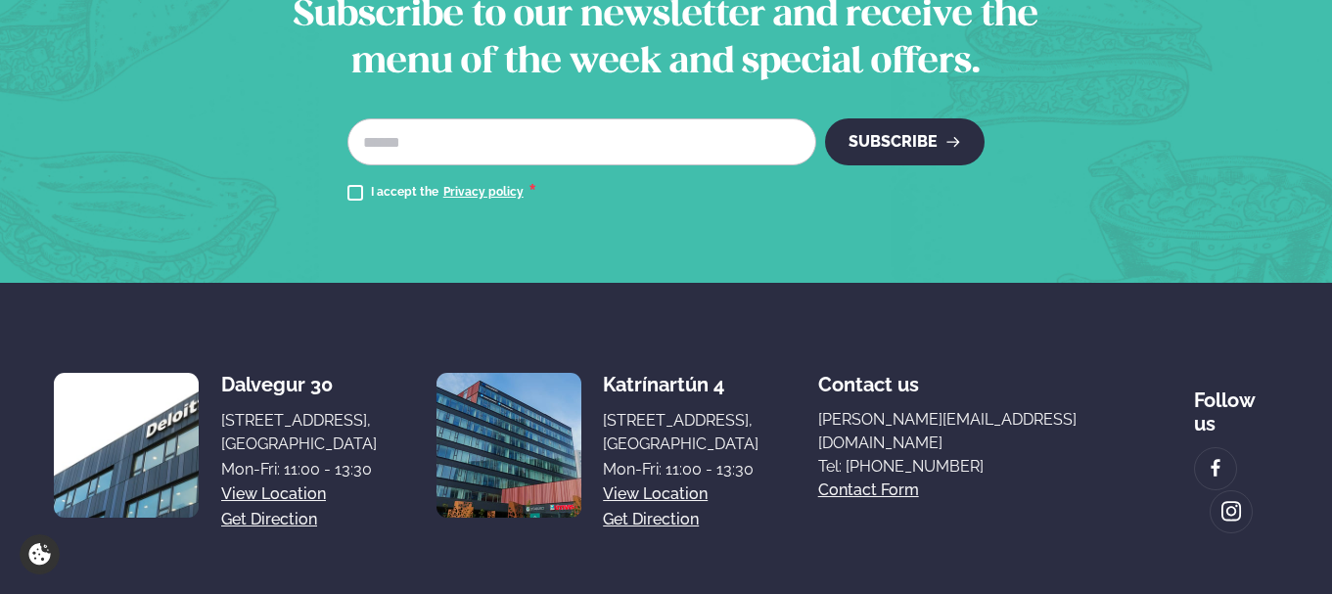
scroll to position [3804, 0]
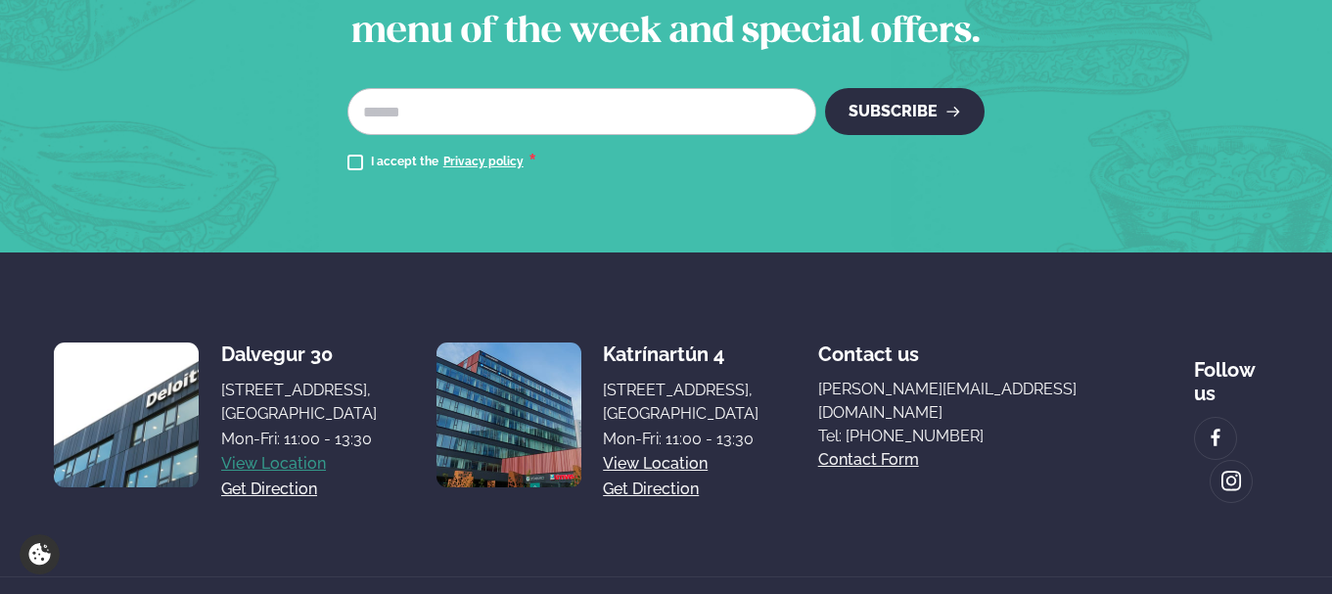
click at [295, 452] on link "View location" at bounding box center [273, 463] width 105 height 23
